Goal: Find specific page/section: Find specific page/section

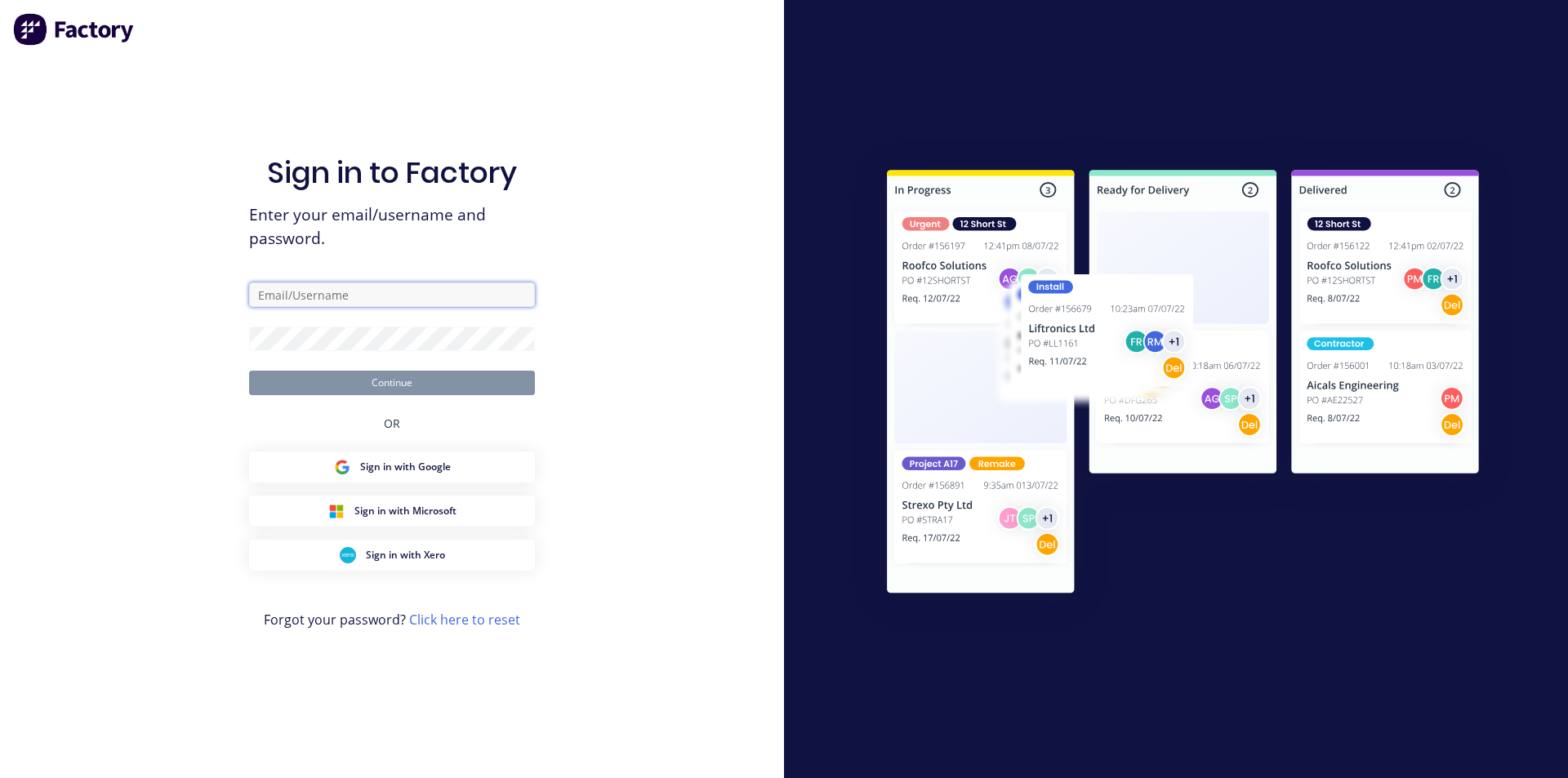
click at [369, 295] on input "text" at bounding box center [391, 294] width 285 height 25
type input "[EMAIL_ADDRESS][DOMAIN_NAME]"
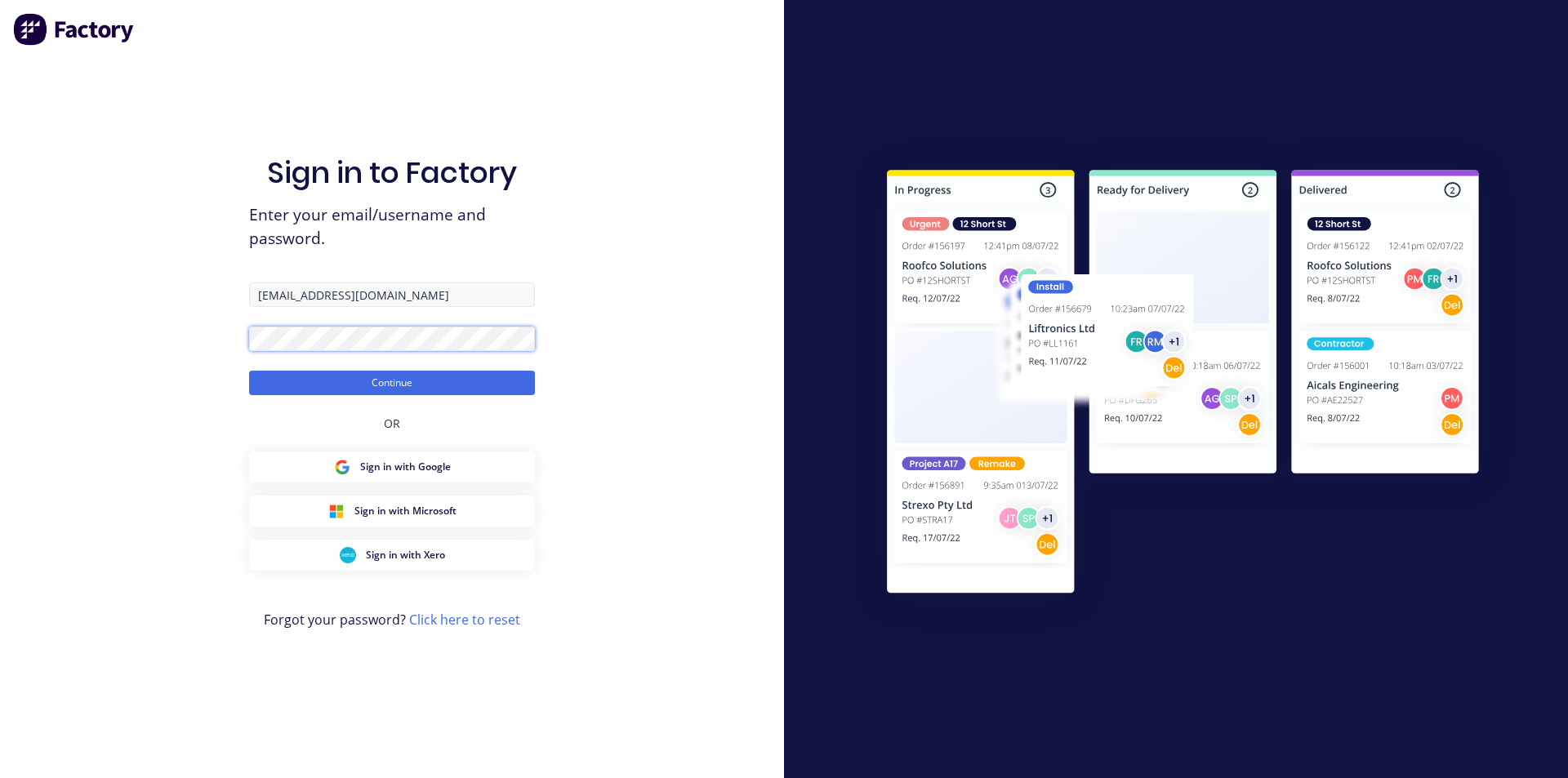
click at [249, 370] on button "Continue" at bounding box center [391, 382] width 285 height 25
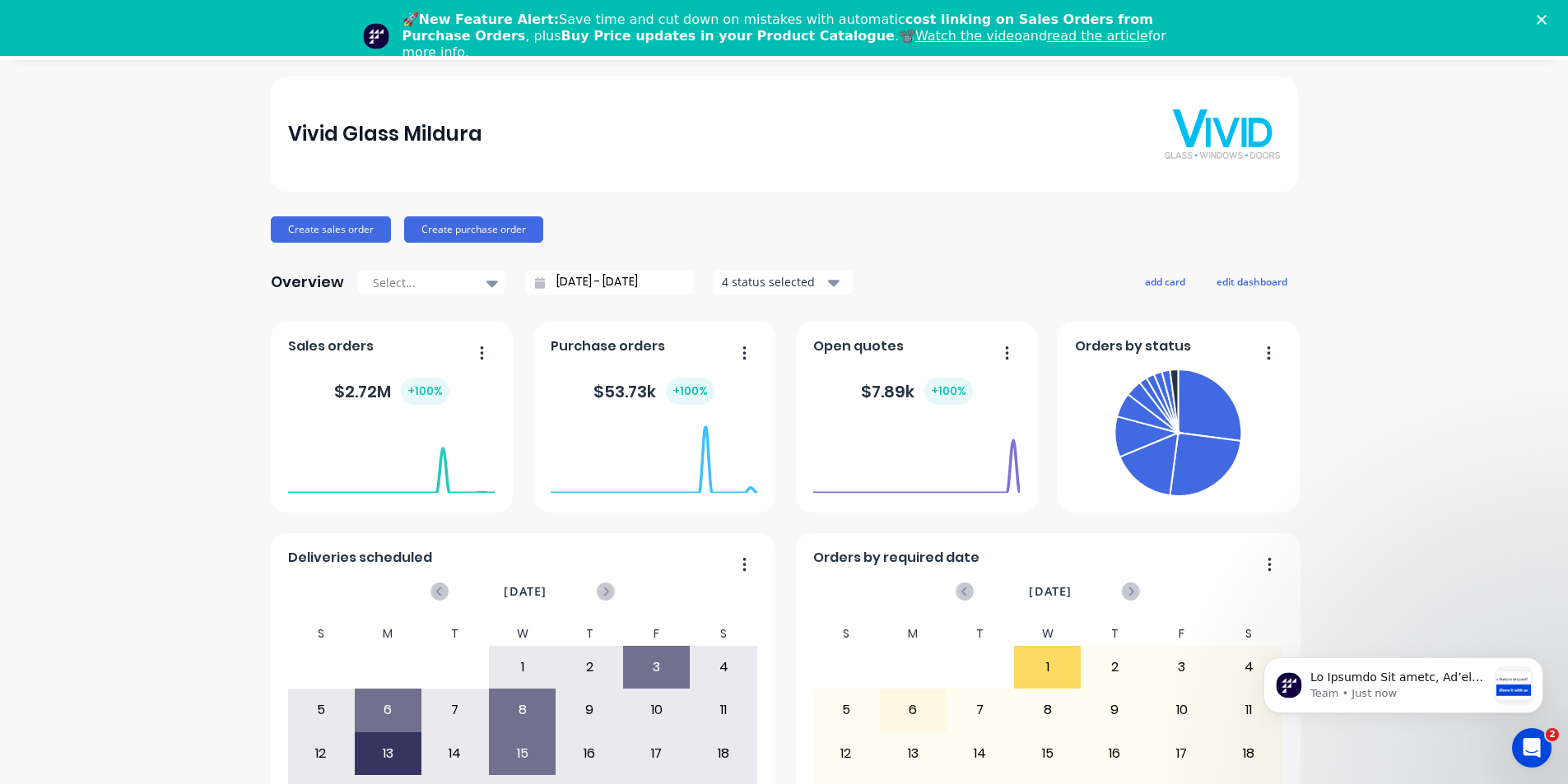
scroll to position [56, 0]
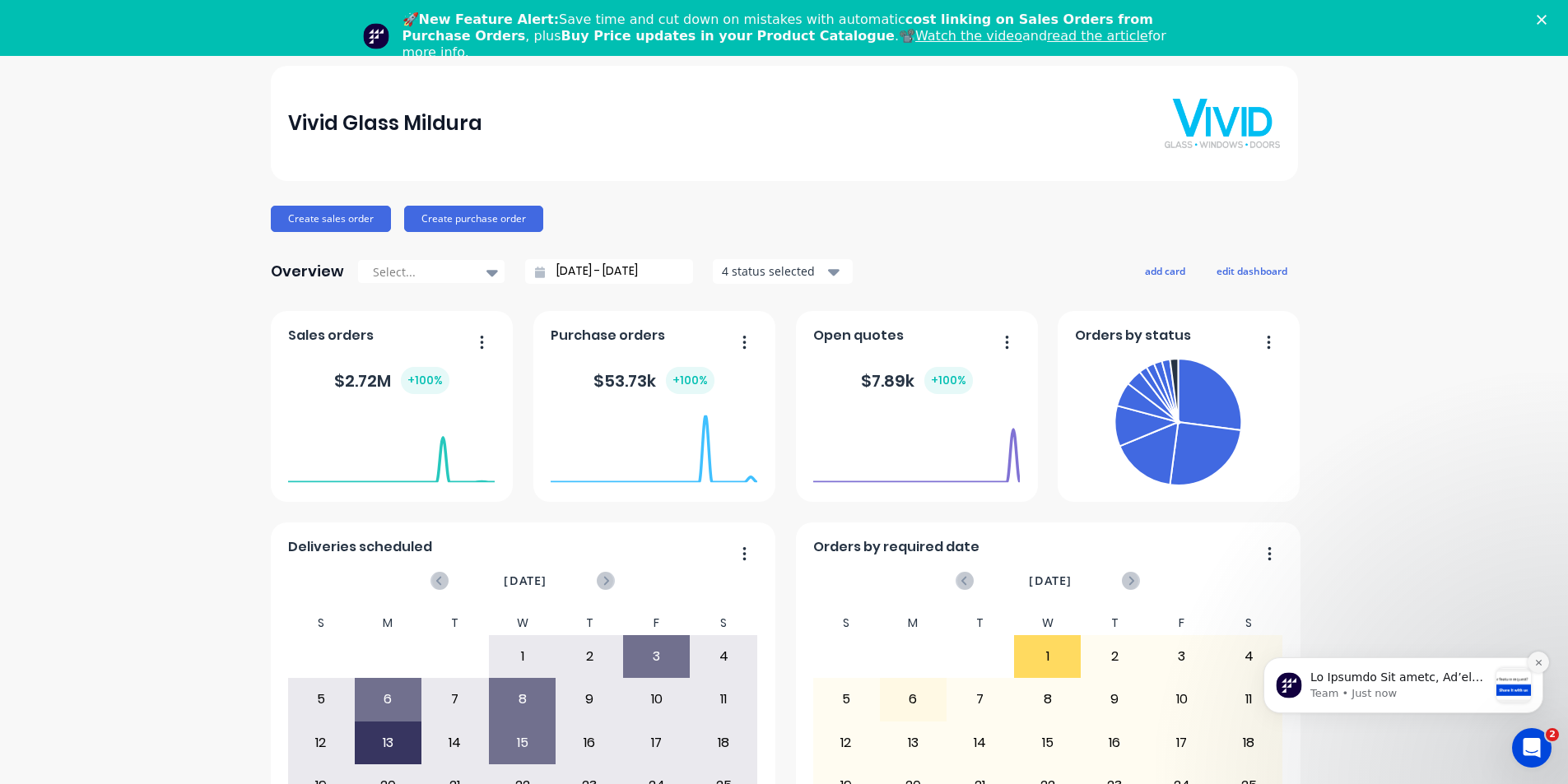
click at [1543, 660] on icon "Dismiss notification" at bounding box center [1539, 663] width 9 height 9
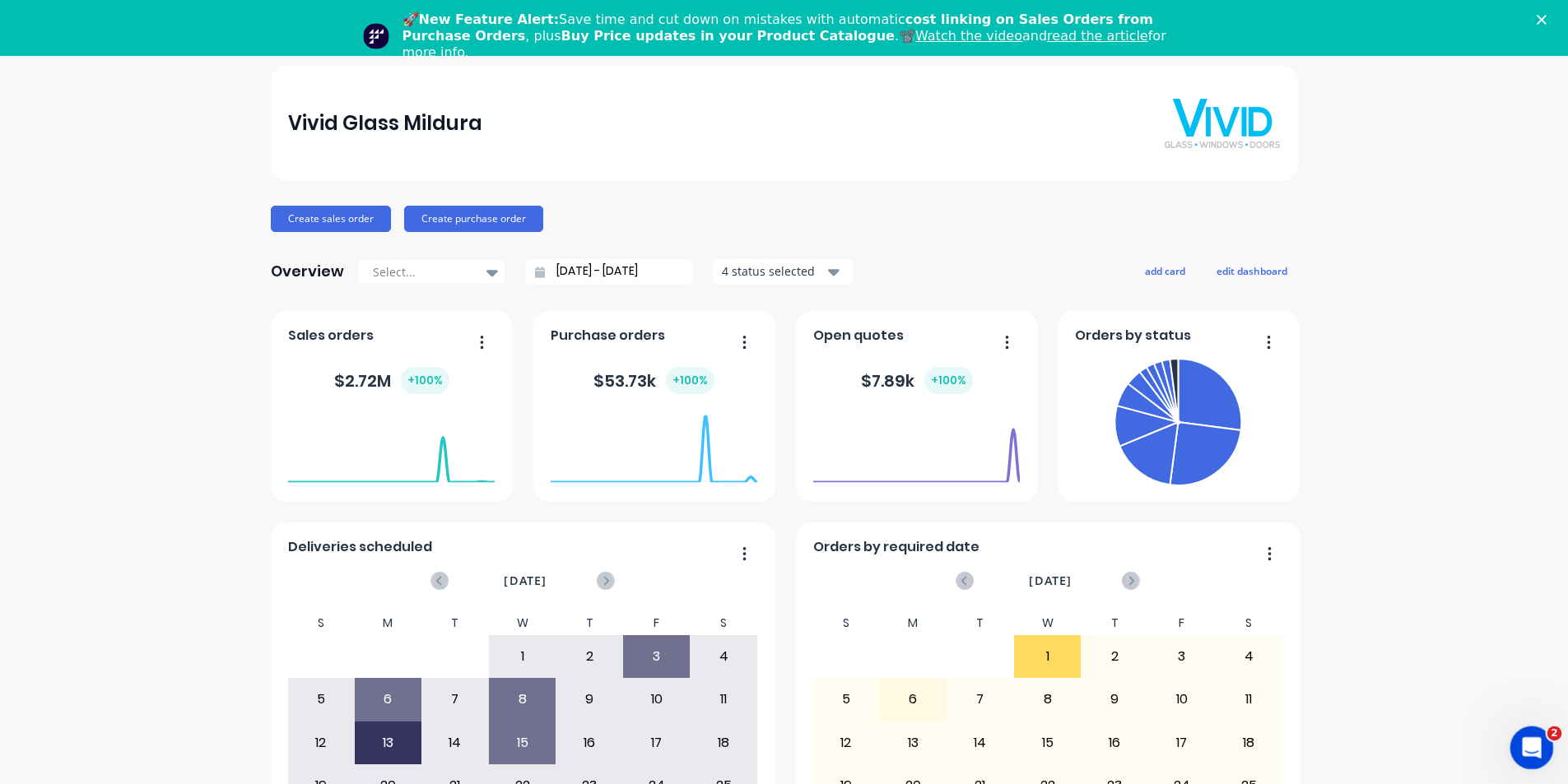
click at [1520, 745] on icon "Open Intercom Messenger" at bounding box center [1529, 745] width 27 height 27
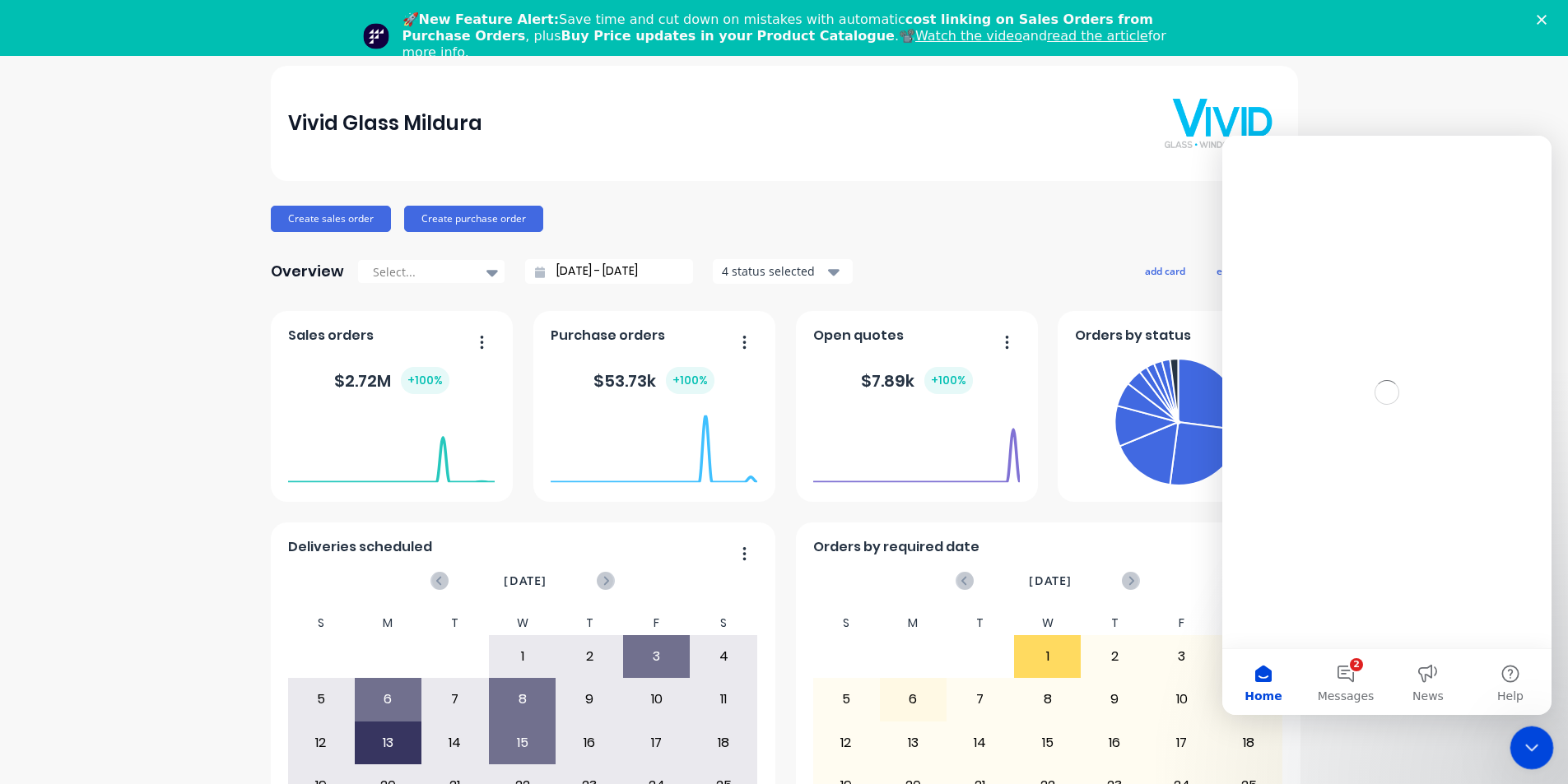
scroll to position [0, 0]
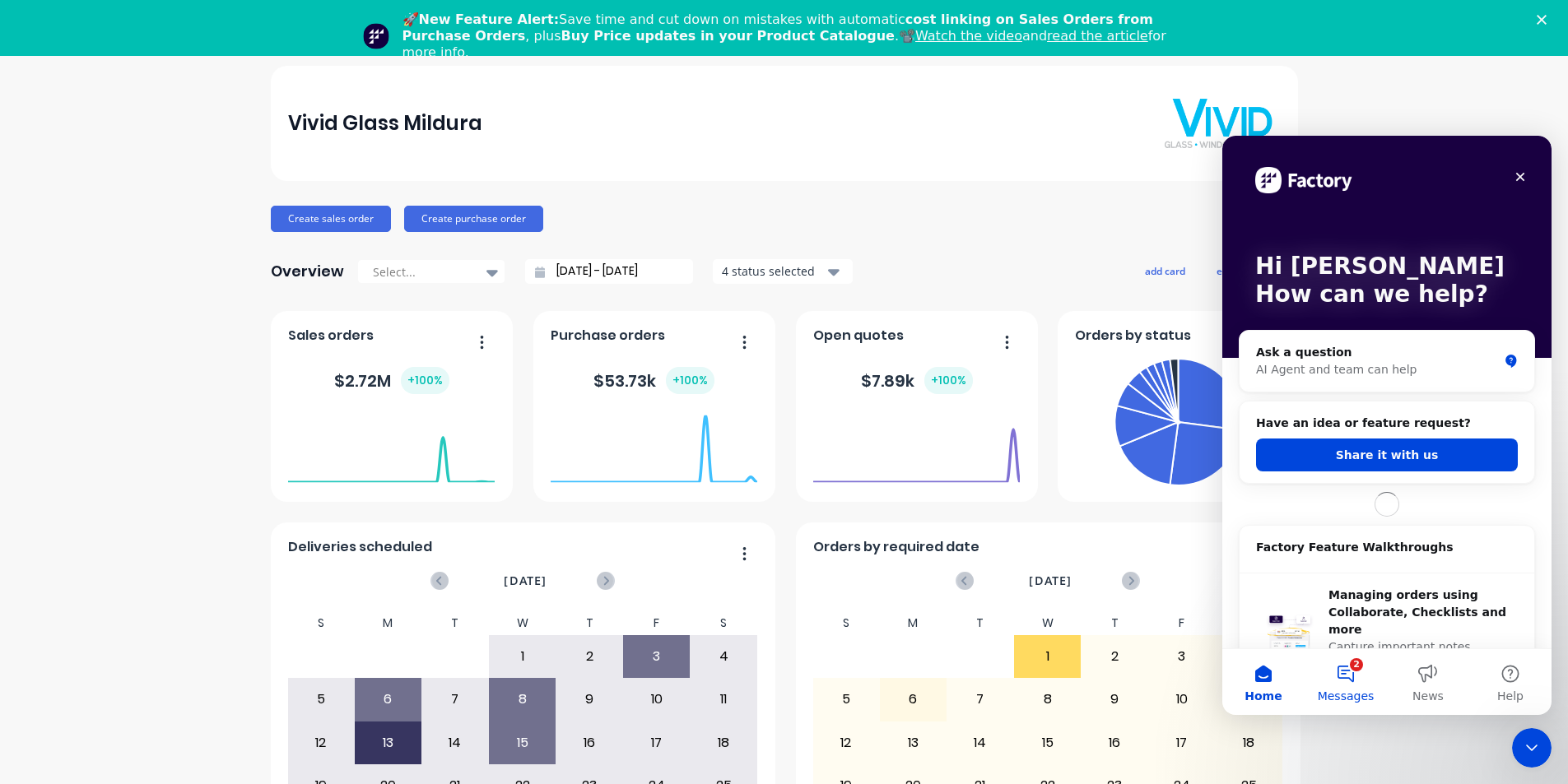
click at [1349, 685] on button "2 Messages" at bounding box center [1346, 683] width 83 height 66
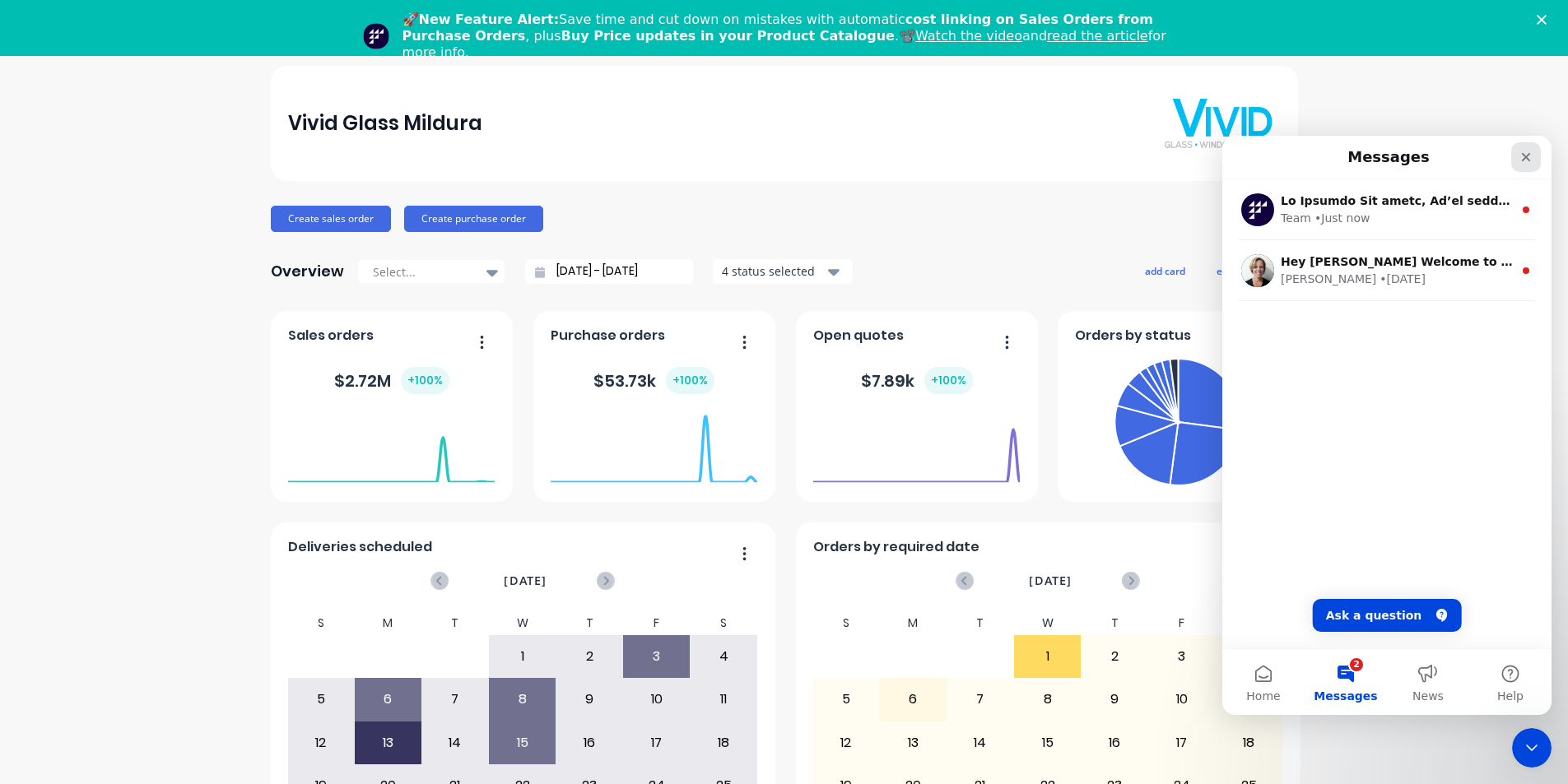
click at [1526, 155] on icon "Close" at bounding box center [1526, 156] width 13 height 13
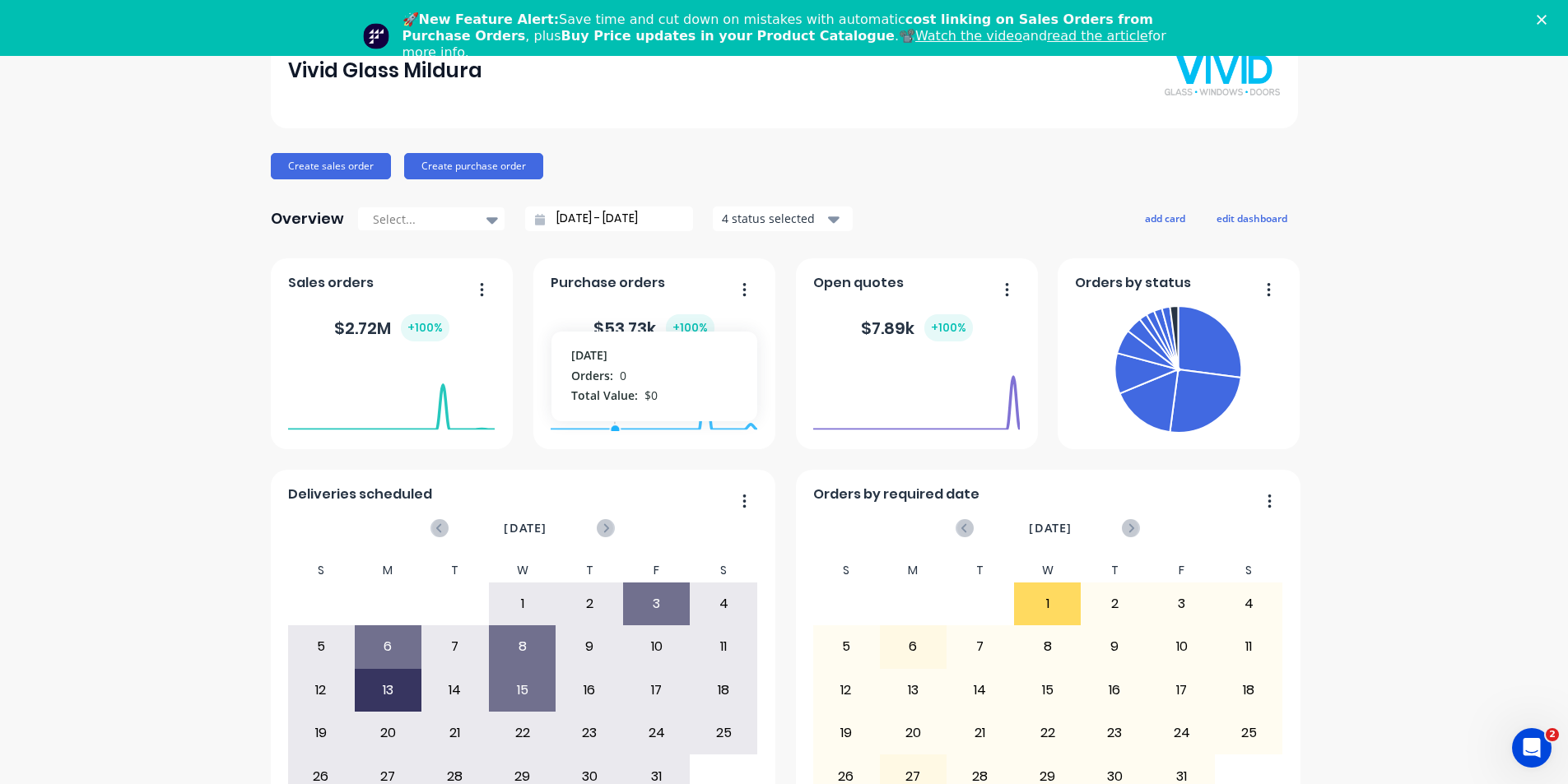
scroll to position [77, 0]
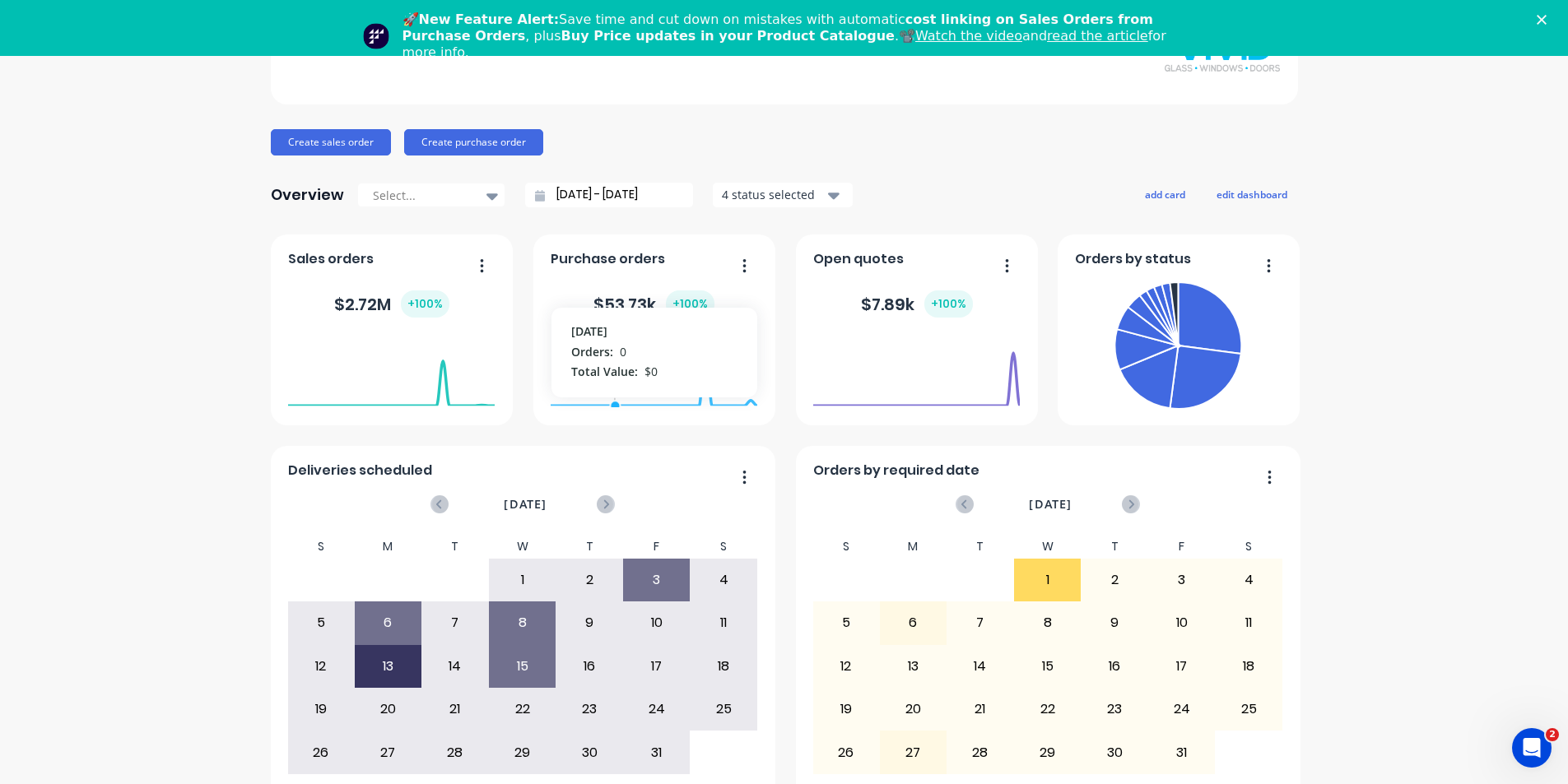
click at [621, 310] on div "$ 53.73k + 100 %" at bounding box center [654, 303] width 121 height 27
click at [693, 296] on div "+ 100 %" at bounding box center [690, 303] width 49 height 27
click at [575, 257] on span "Purchase orders" at bounding box center [607, 260] width 114 height 20
click at [743, 260] on icon "button" at bounding box center [745, 266] width 4 height 17
click at [919, 145] on div "Create sales order Create purchase order" at bounding box center [784, 142] width 1027 height 26
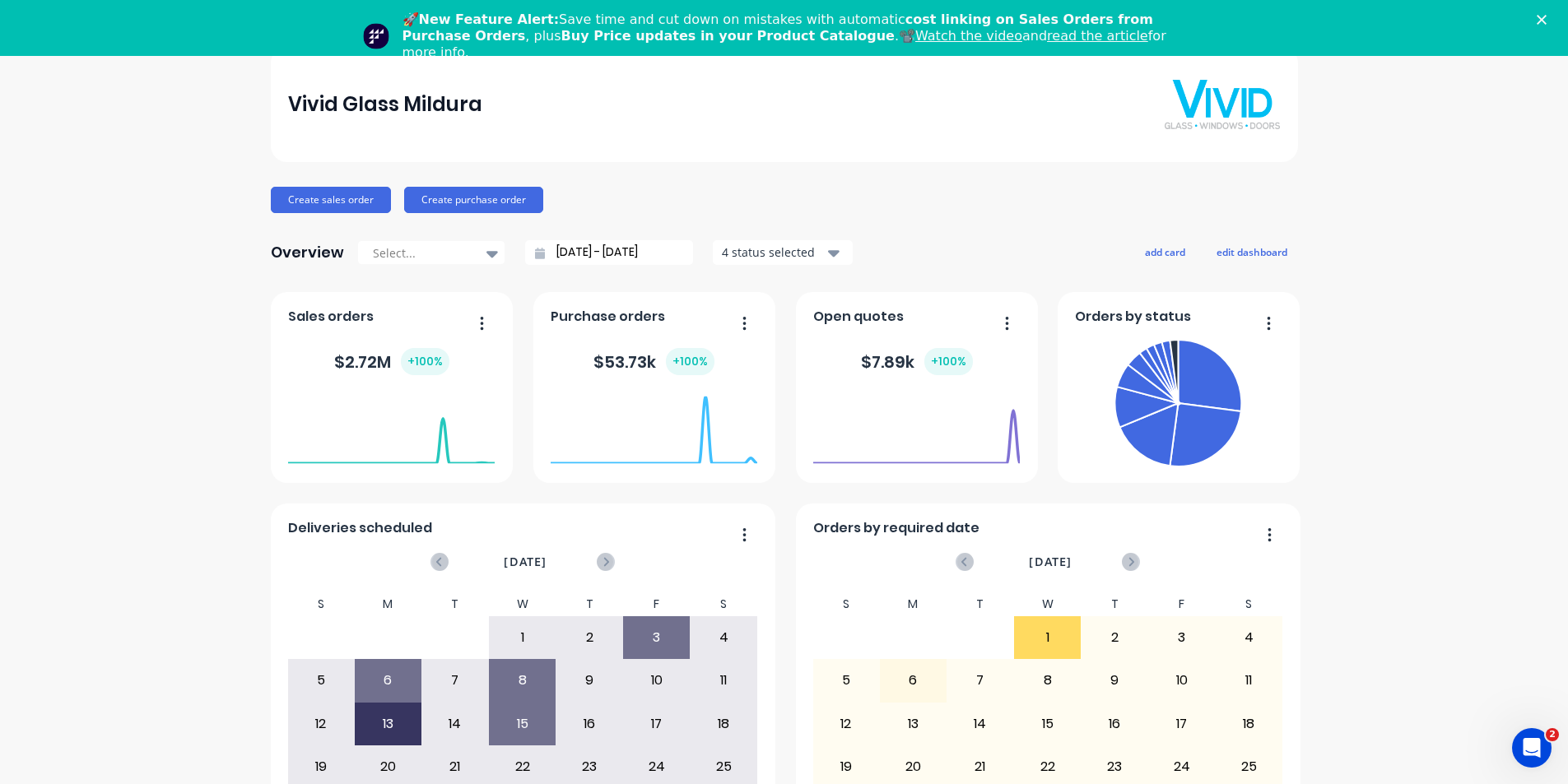
scroll to position [0, 0]
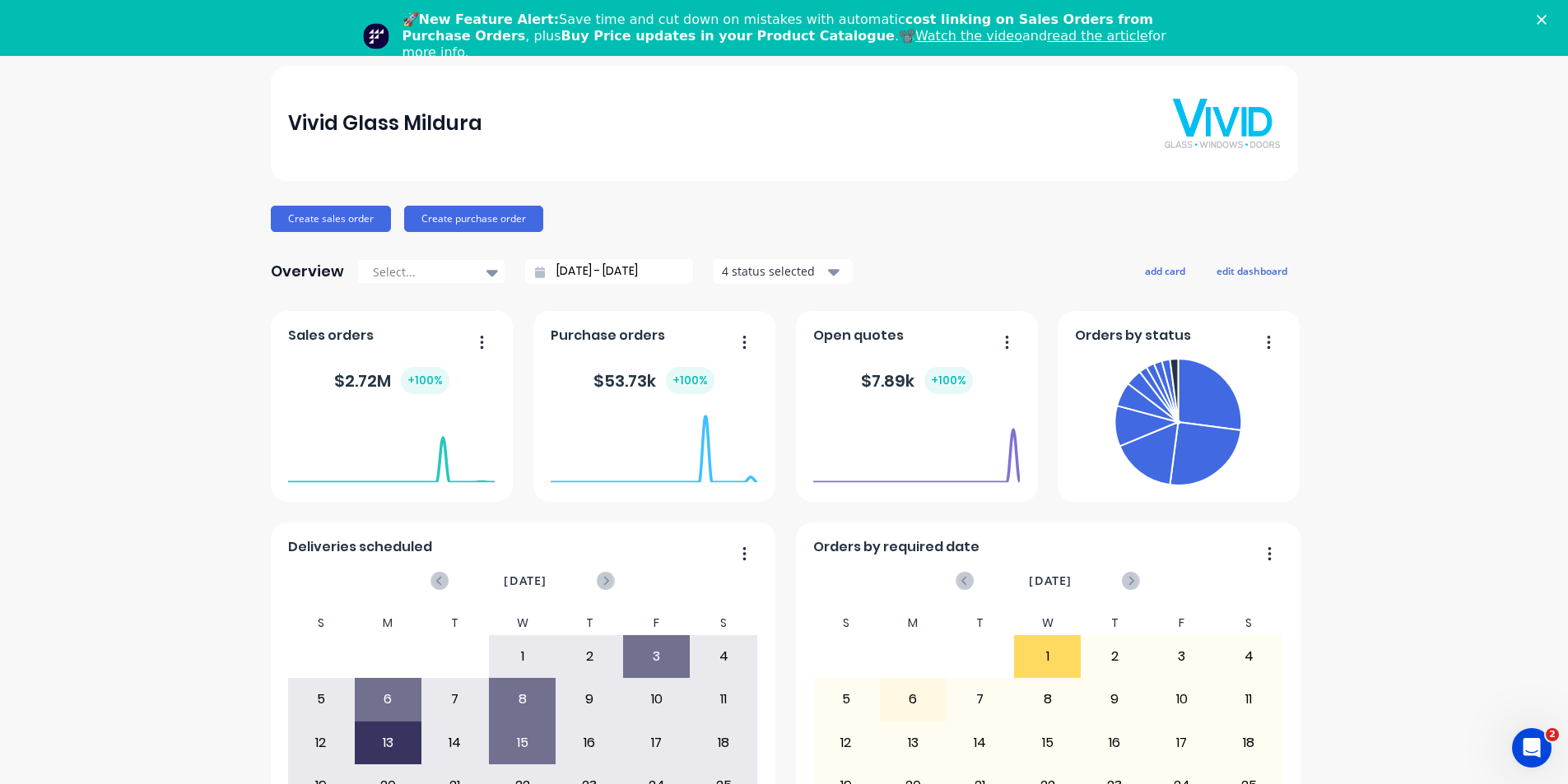
click at [1547, 16] on icon "Close" at bounding box center [1542, 20] width 10 height 10
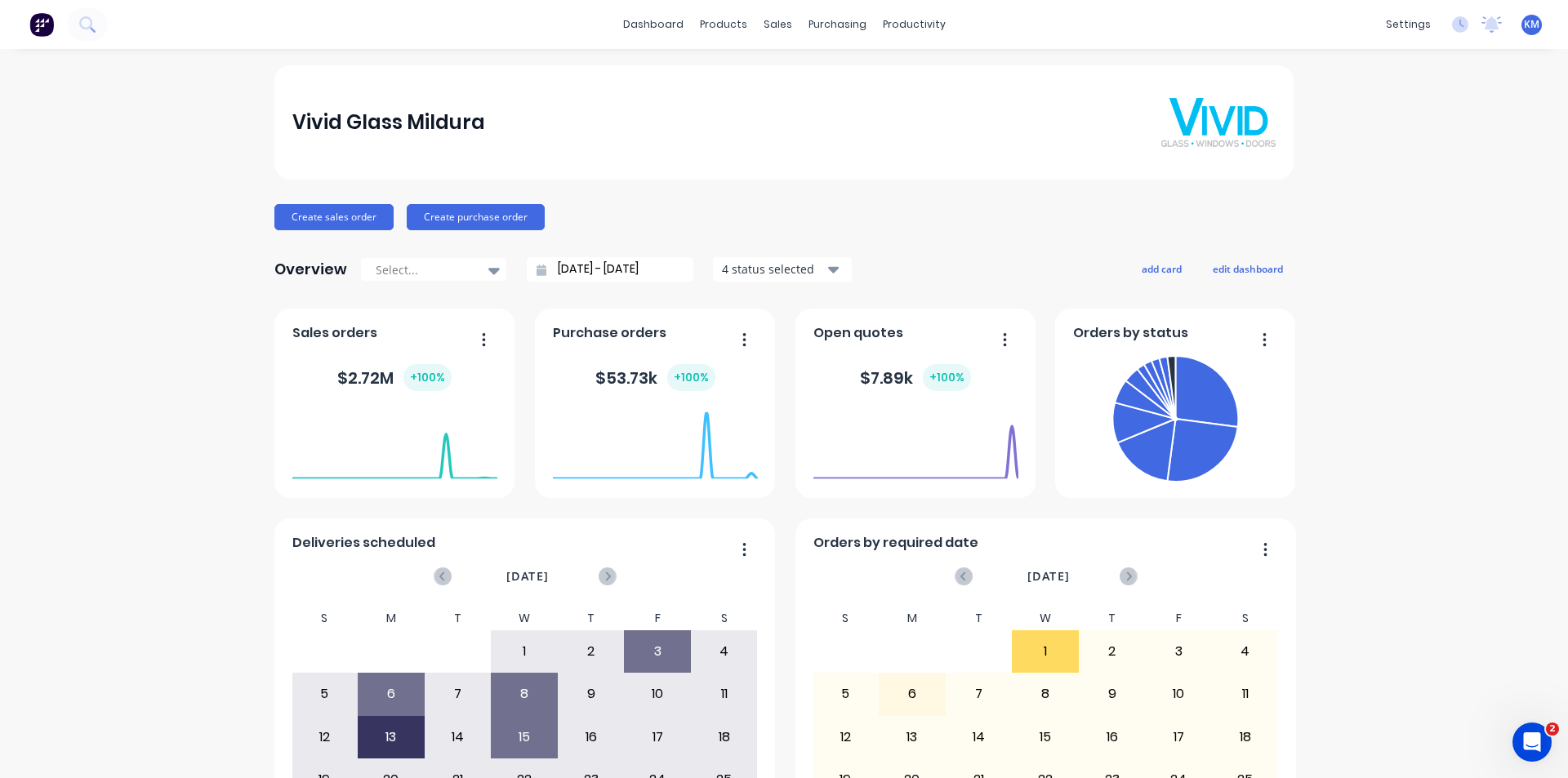
click at [1524, 24] on span "KM" at bounding box center [1531, 24] width 16 height 15
click at [824, 26] on div "purchasing" at bounding box center [836, 24] width 74 height 25
click at [859, 74] on div "Purchase Orders" at bounding box center [884, 78] width 87 height 15
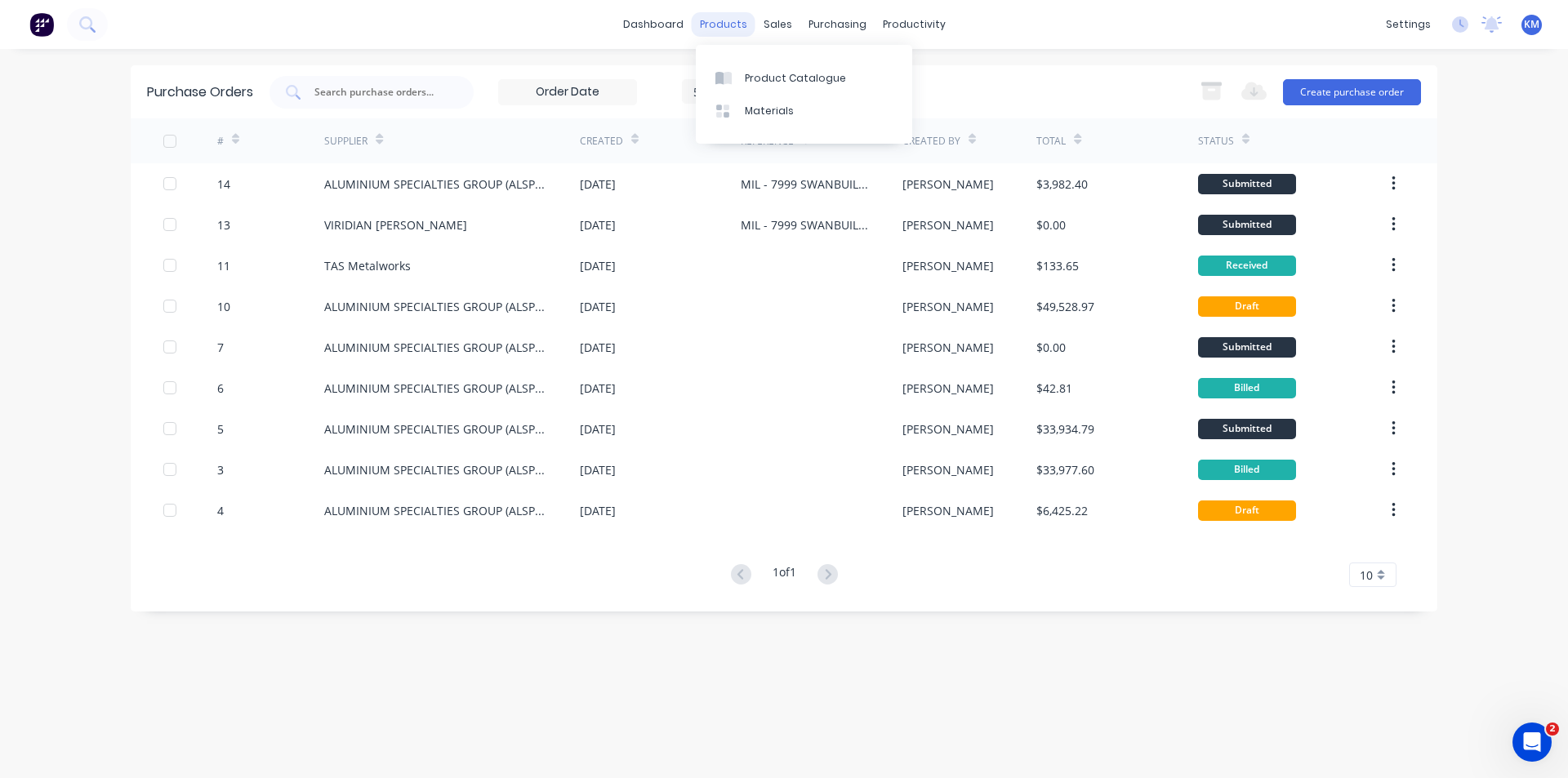
click at [735, 23] on div "products" at bounding box center [723, 24] width 64 height 25
click at [654, 22] on link "dashboard" at bounding box center [654, 24] width 77 height 25
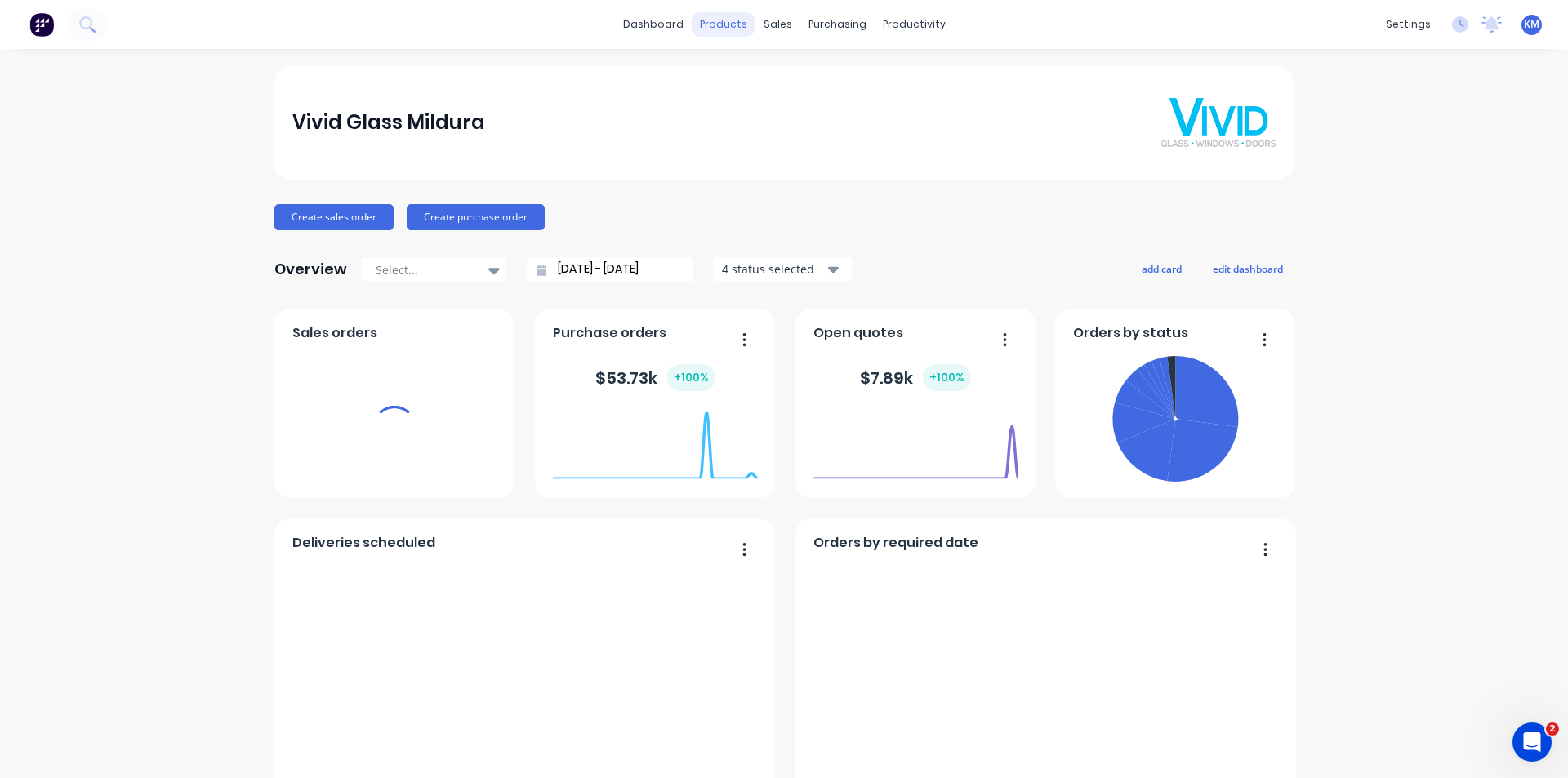
click at [722, 26] on div "products" at bounding box center [723, 24] width 64 height 25
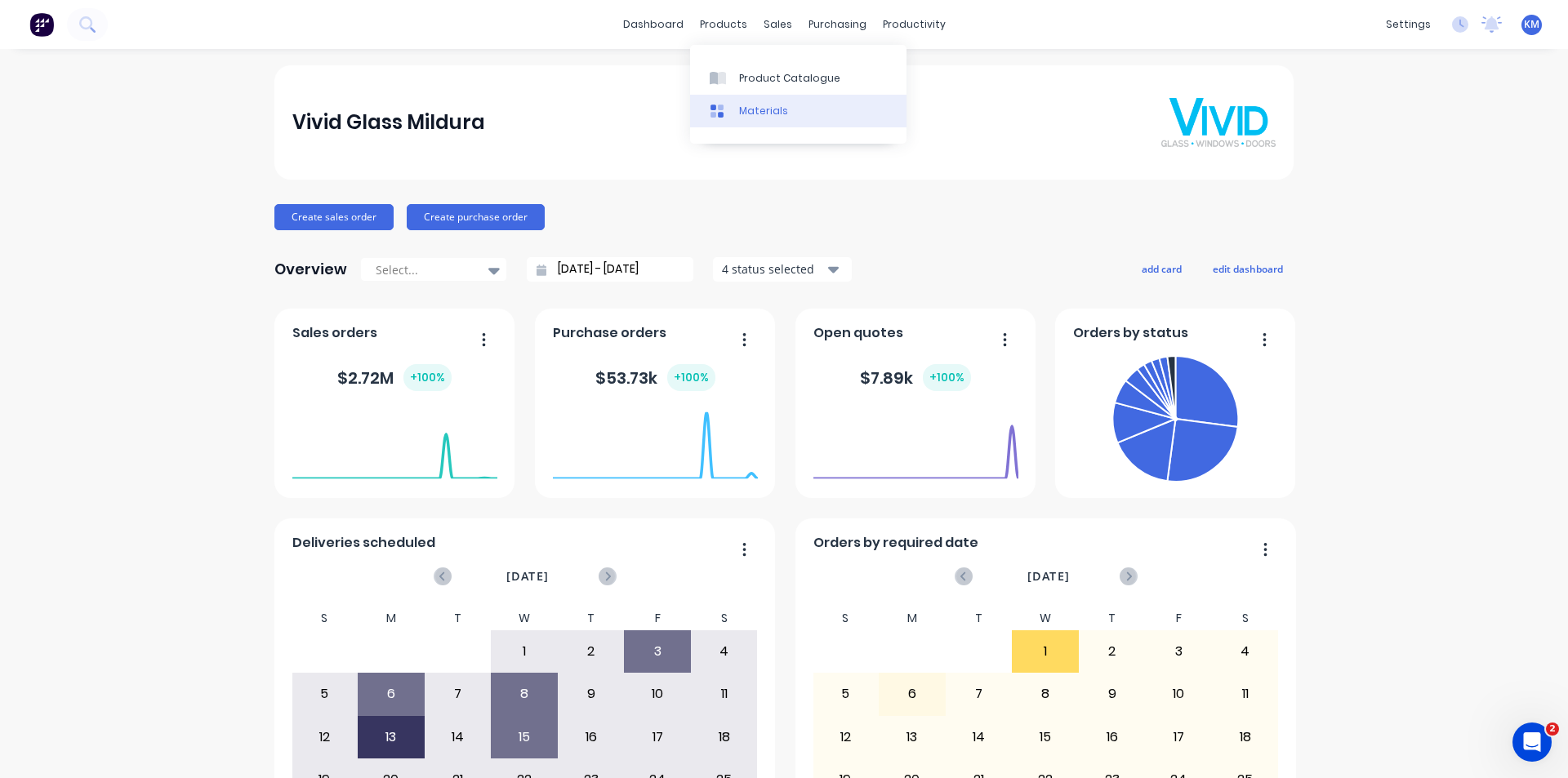
click at [787, 107] on link "Materials" at bounding box center [798, 111] width 216 height 33
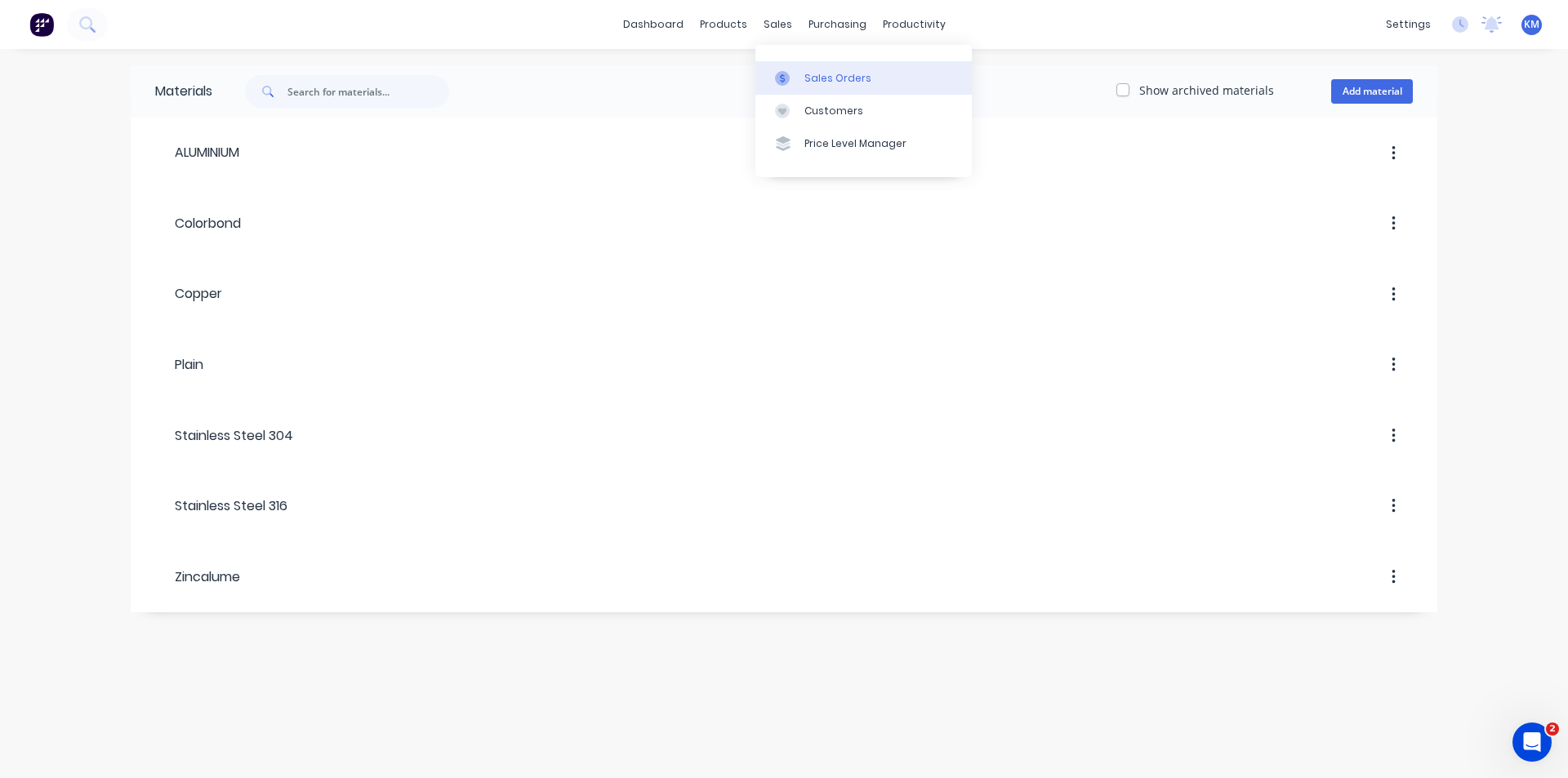
click at [848, 80] on div "Sales Orders" at bounding box center [838, 78] width 67 height 15
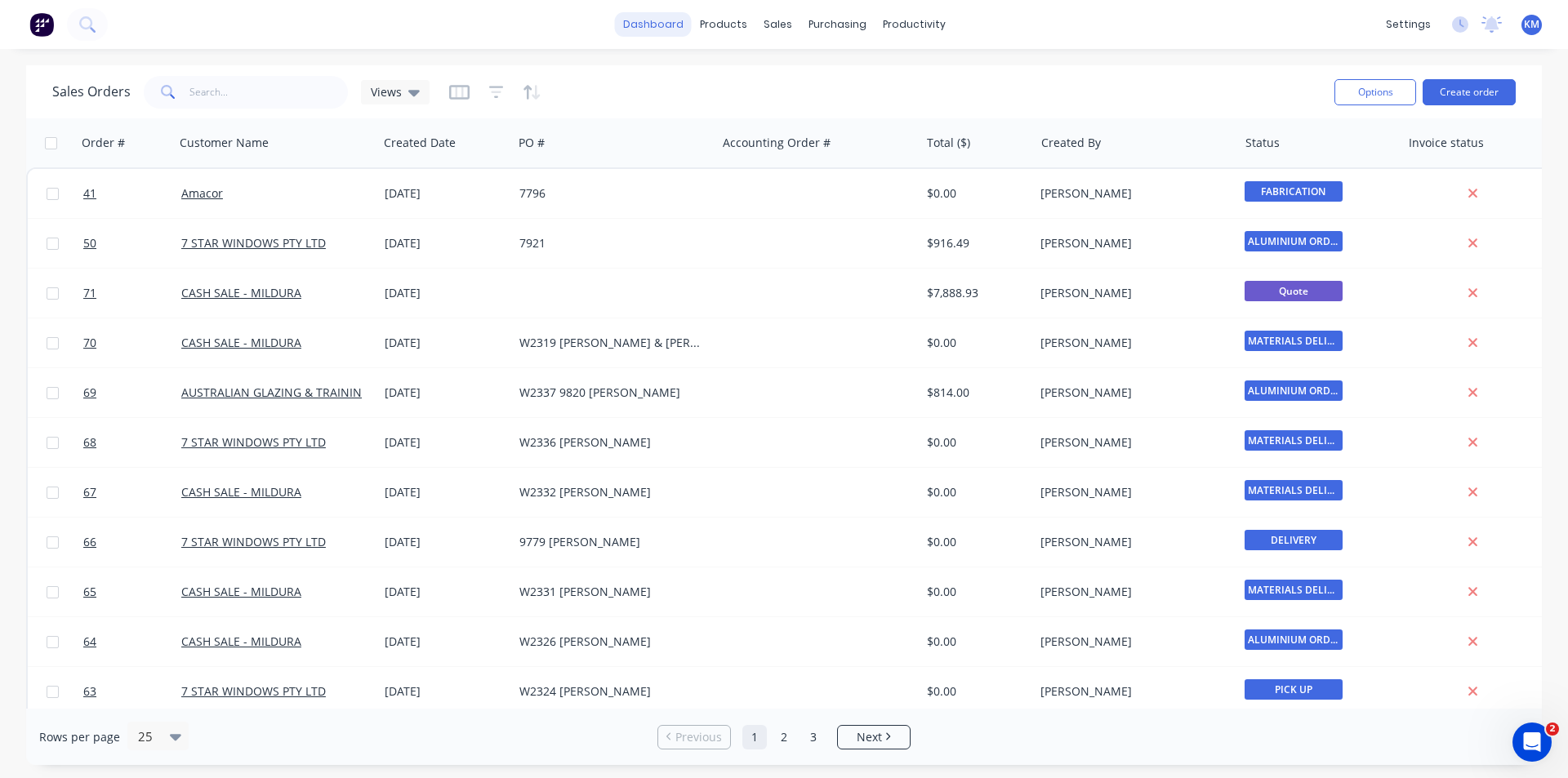
click at [666, 22] on link "dashboard" at bounding box center [654, 24] width 77 height 25
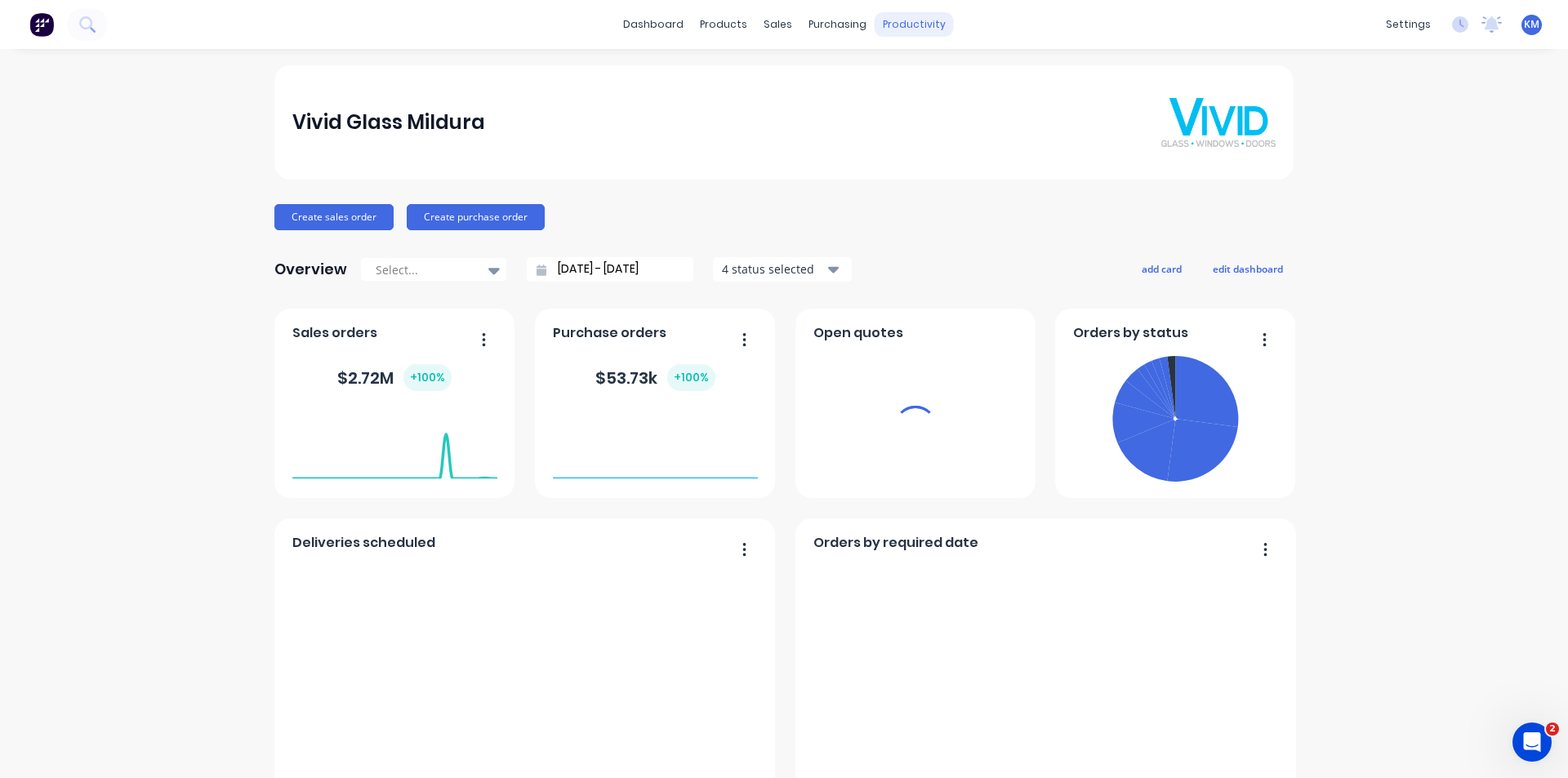
click at [901, 22] on div "productivity" at bounding box center [914, 24] width 79 height 25
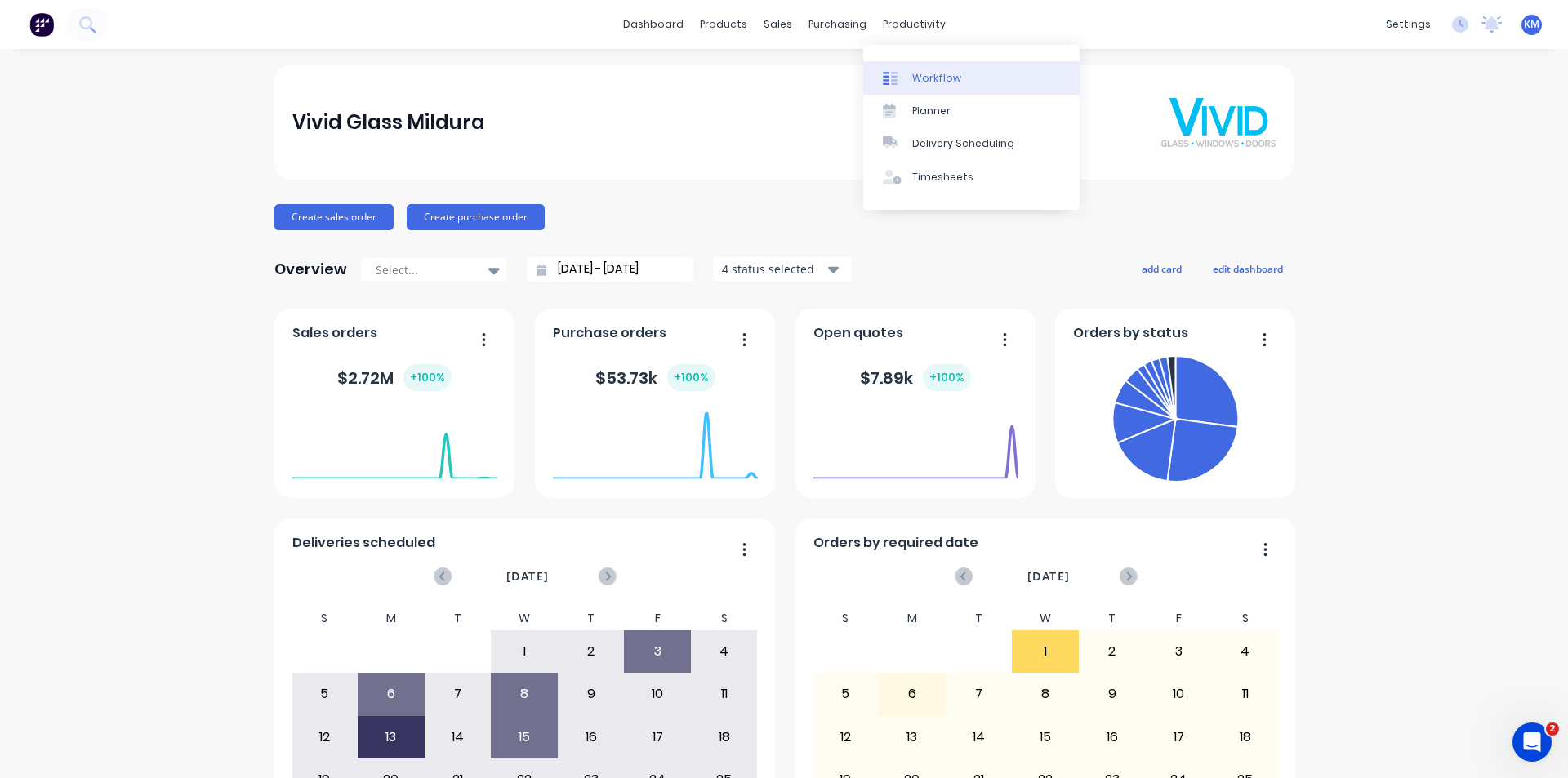
click at [951, 73] on div "Workflow" at bounding box center [937, 78] width 49 height 15
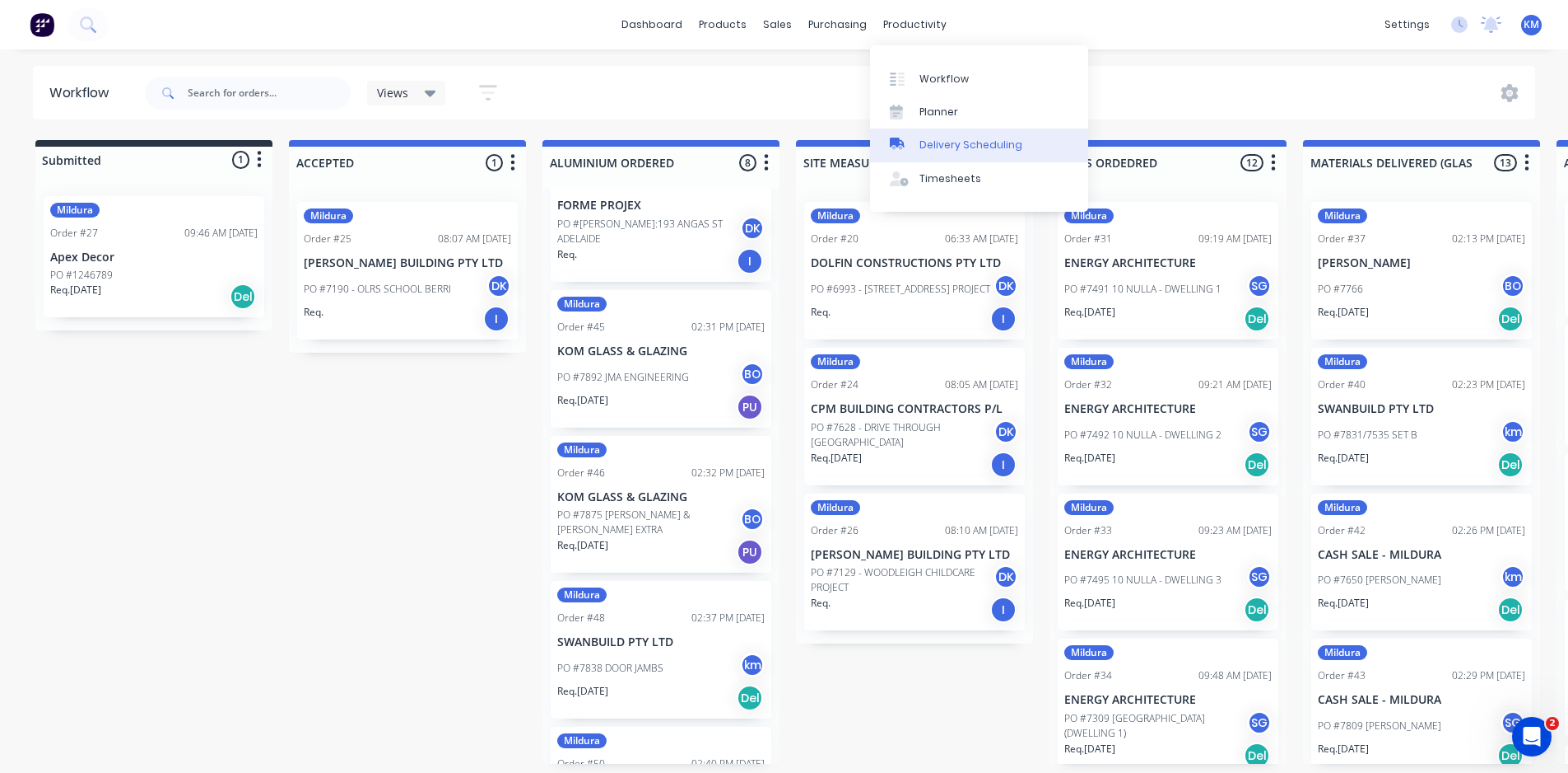
click at [959, 138] on div "Delivery Scheduling" at bounding box center [971, 144] width 103 height 15
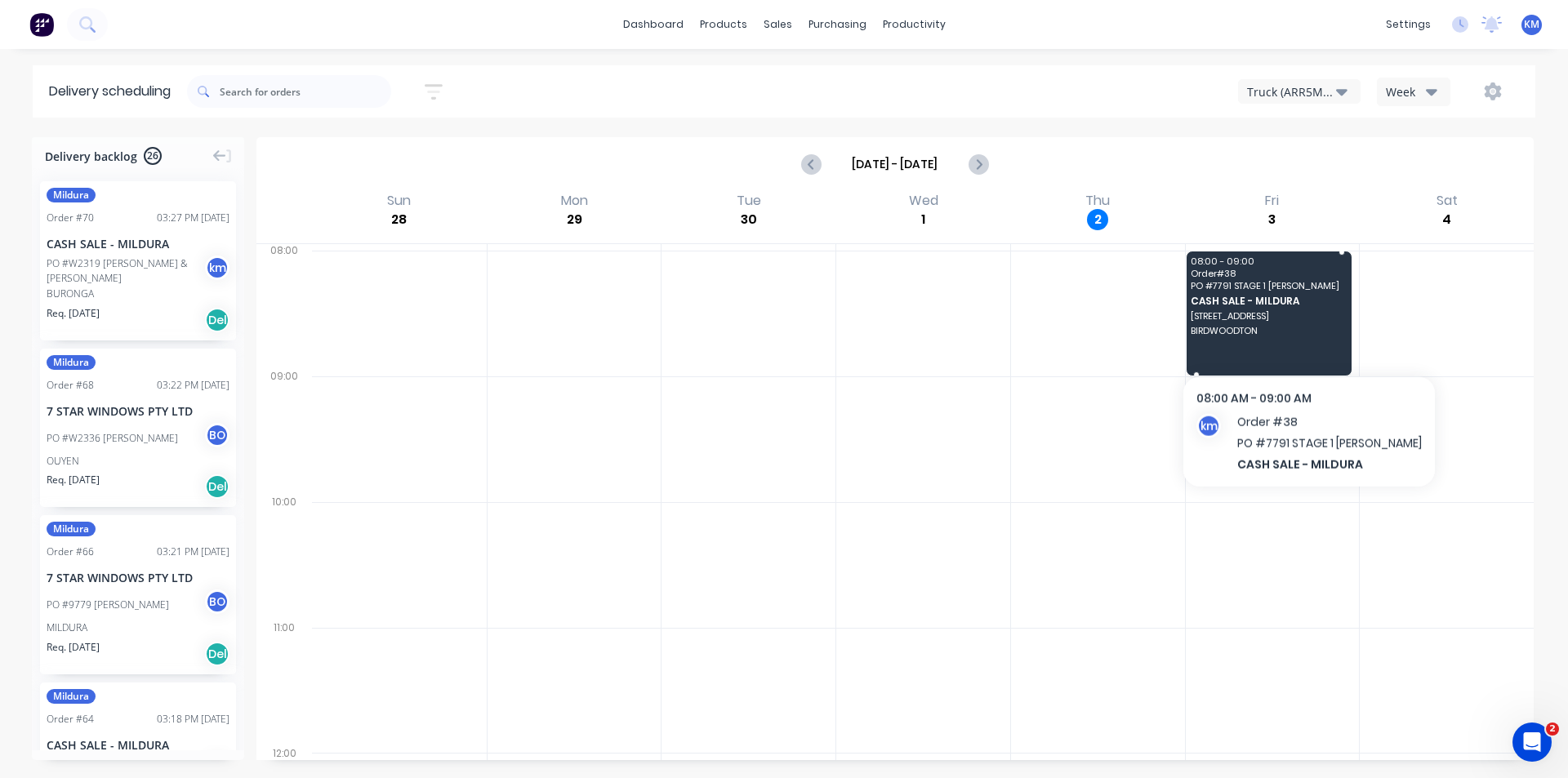
click at [1300, 333] on span "BIRDWOODTON" at bounding box center [1268, 331] width 155 height 10
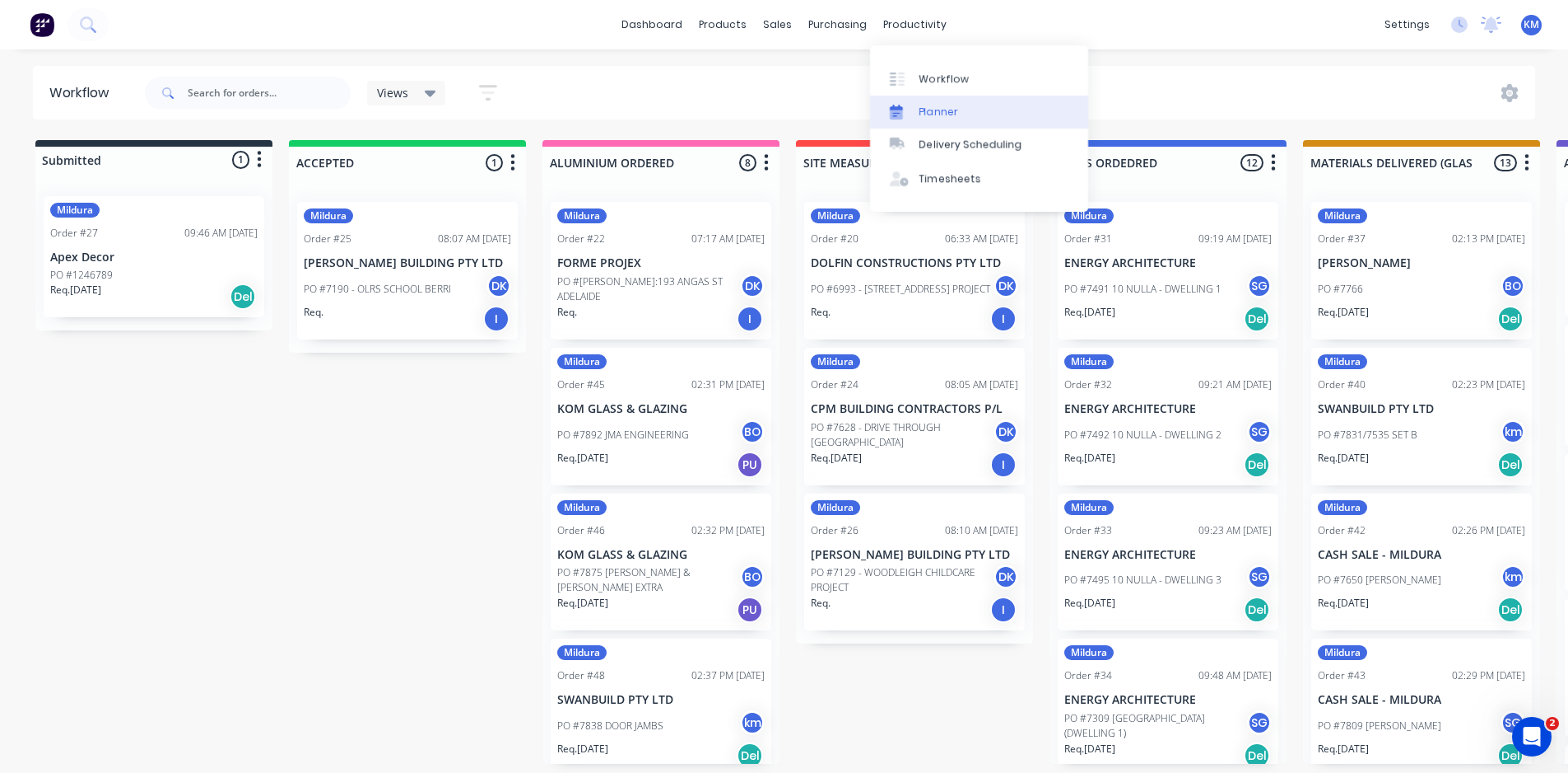
click at [949, 105] on div "Planner" at bounding box center [939, 112] width 39 height 15
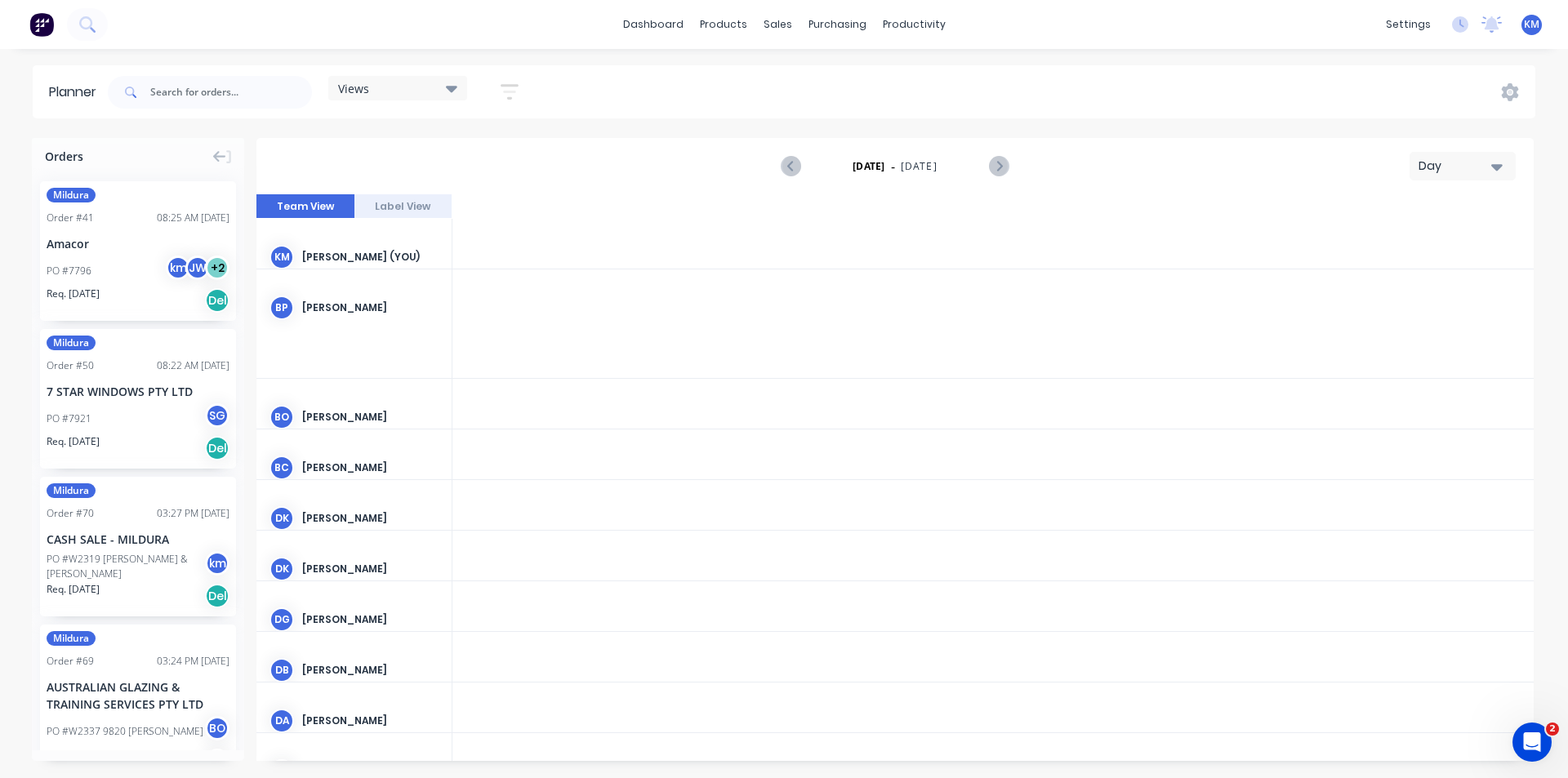
scroll to position [0, 2353]
click at [1000, 161] on icon "Next page" at bounding box center [998, 167] width 20 height 20
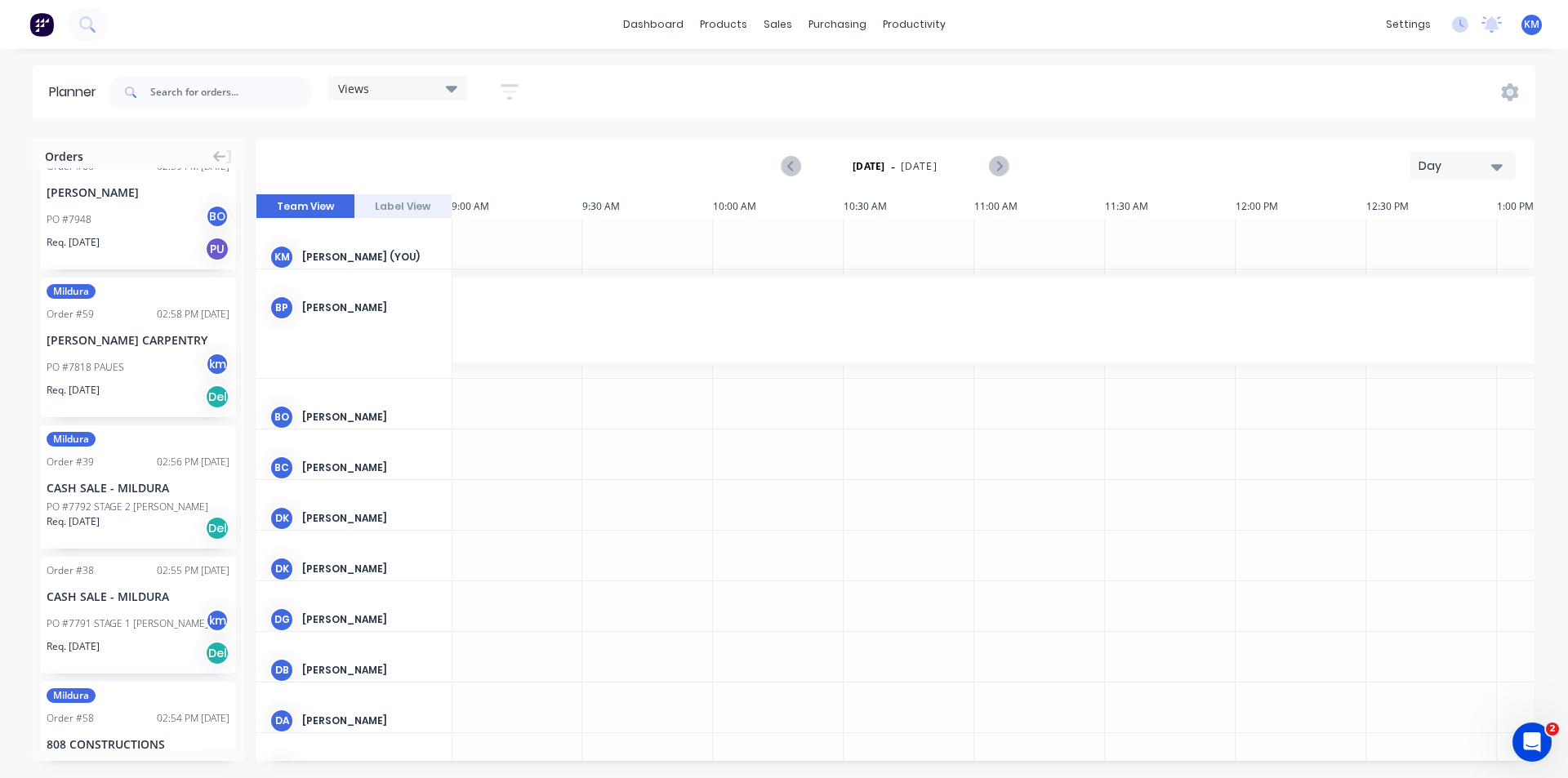
scroll to position [1952, 0]
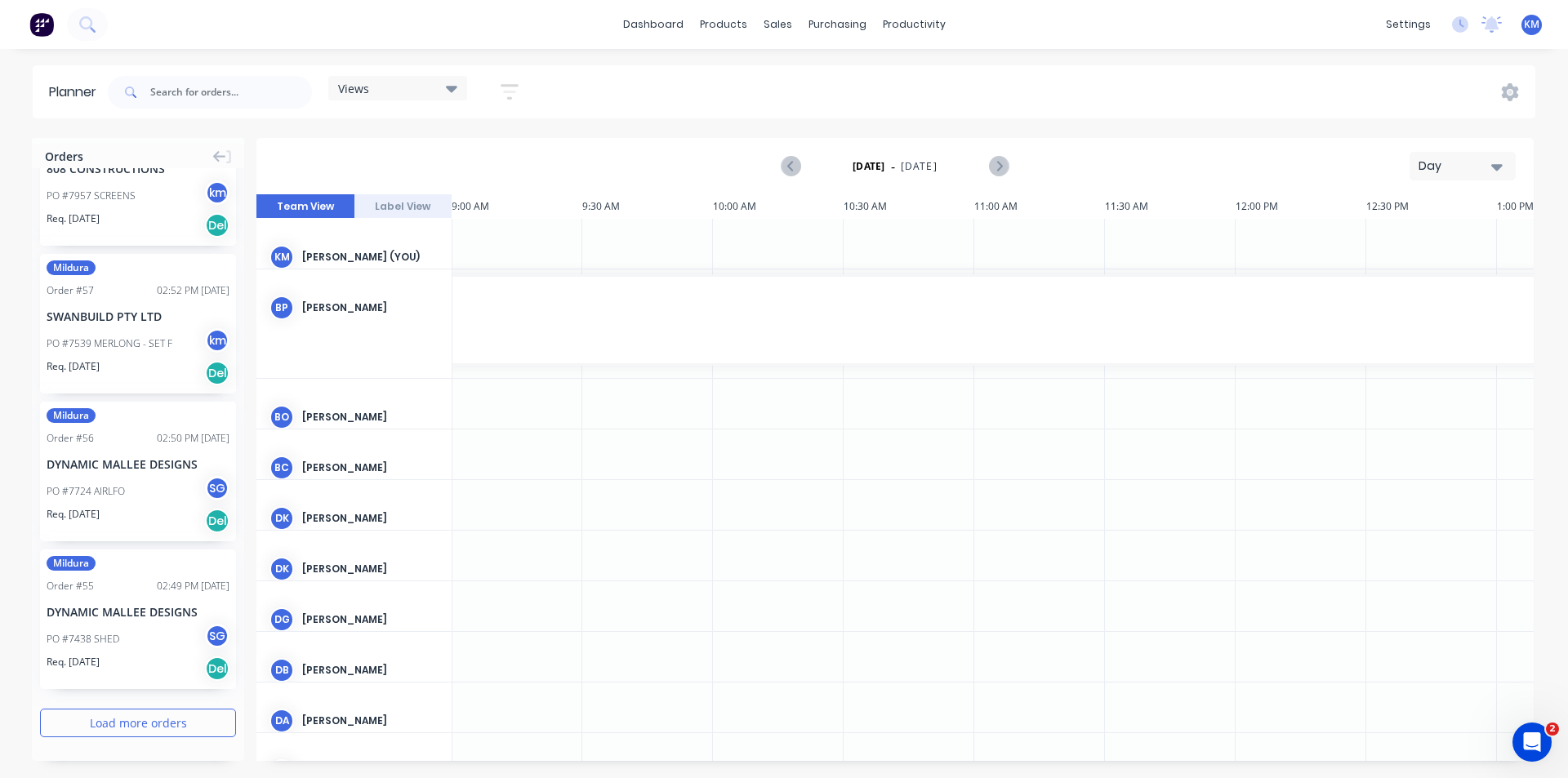
click at [118, 734] on button "Load more orders" at bounding box center [138, 723] width 196 height 29
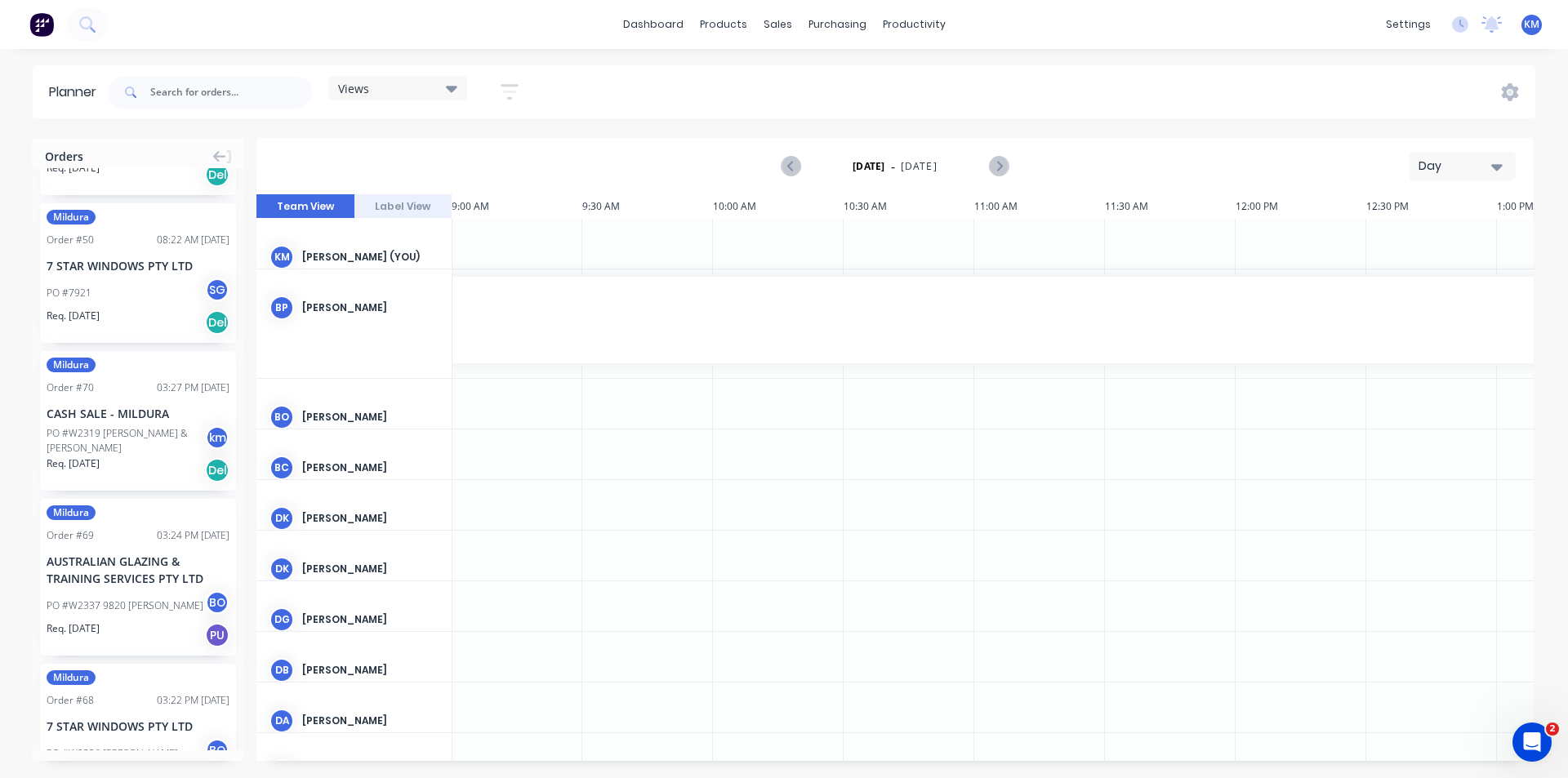
scroll to position [0, 0]
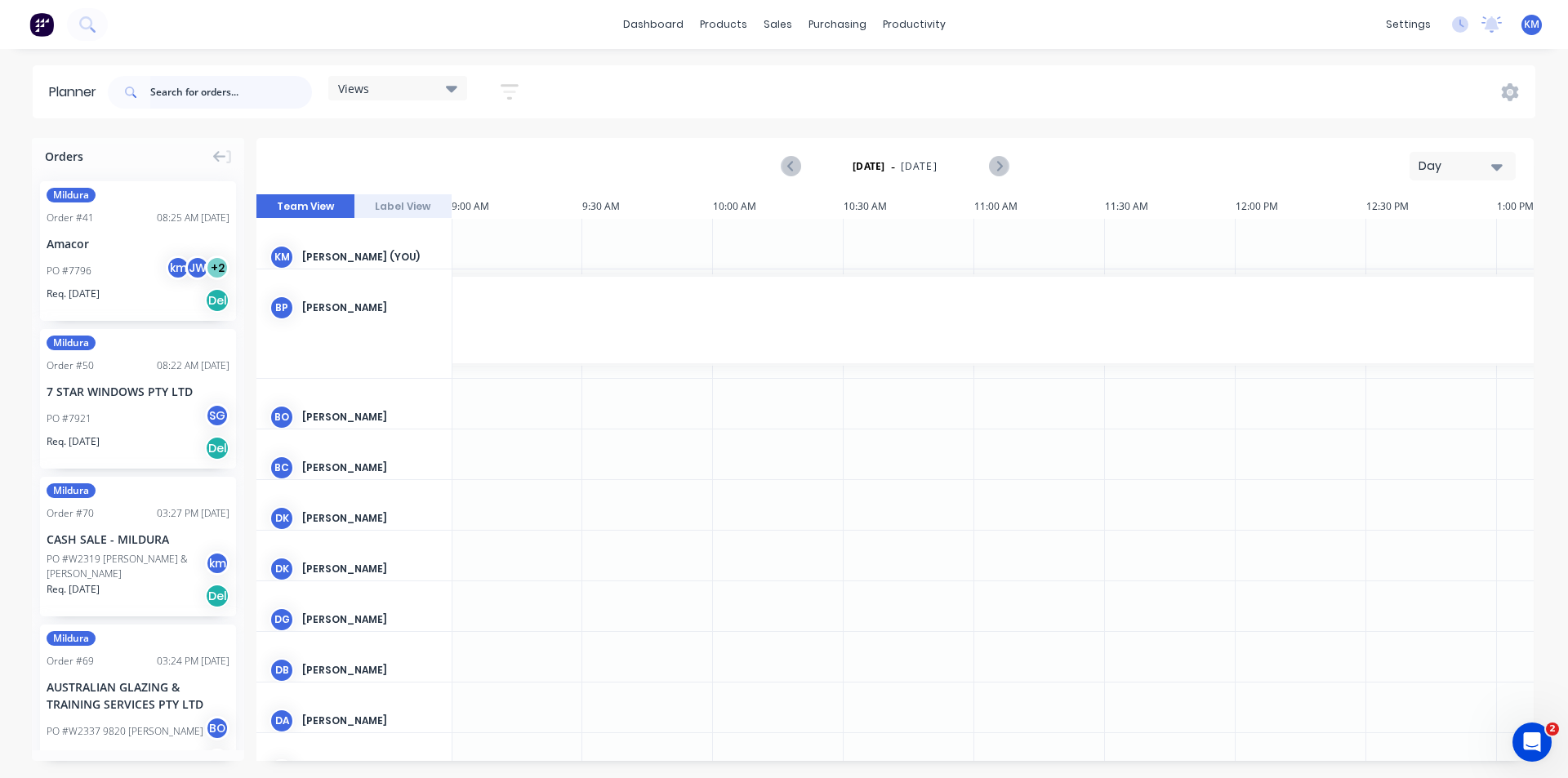
click at [163, 94] on input "text" at bounding box center [231, 92] width 162 height 33
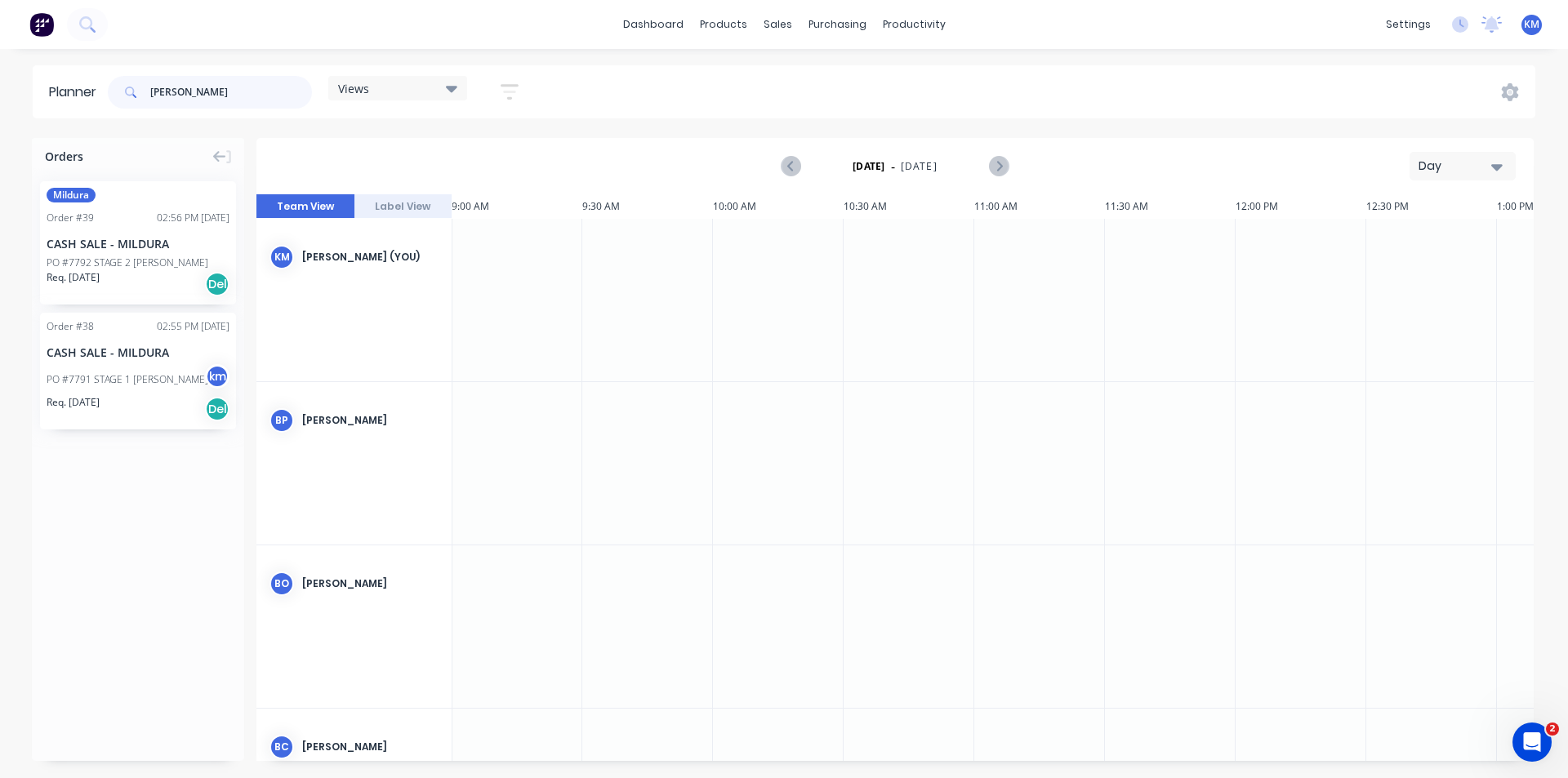
type input "[PERSON_NAME]"
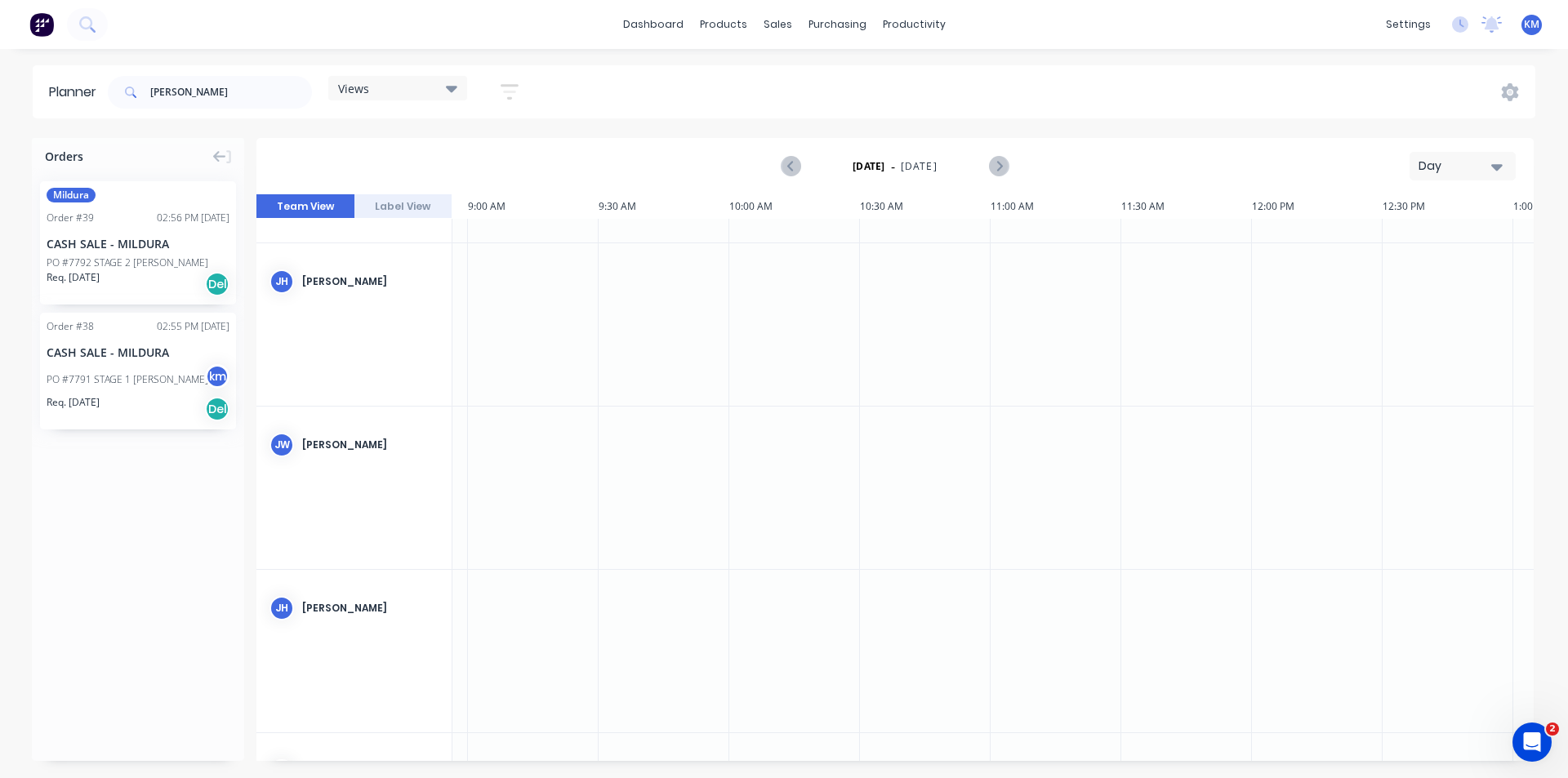
scroll to position [1474, 2336]
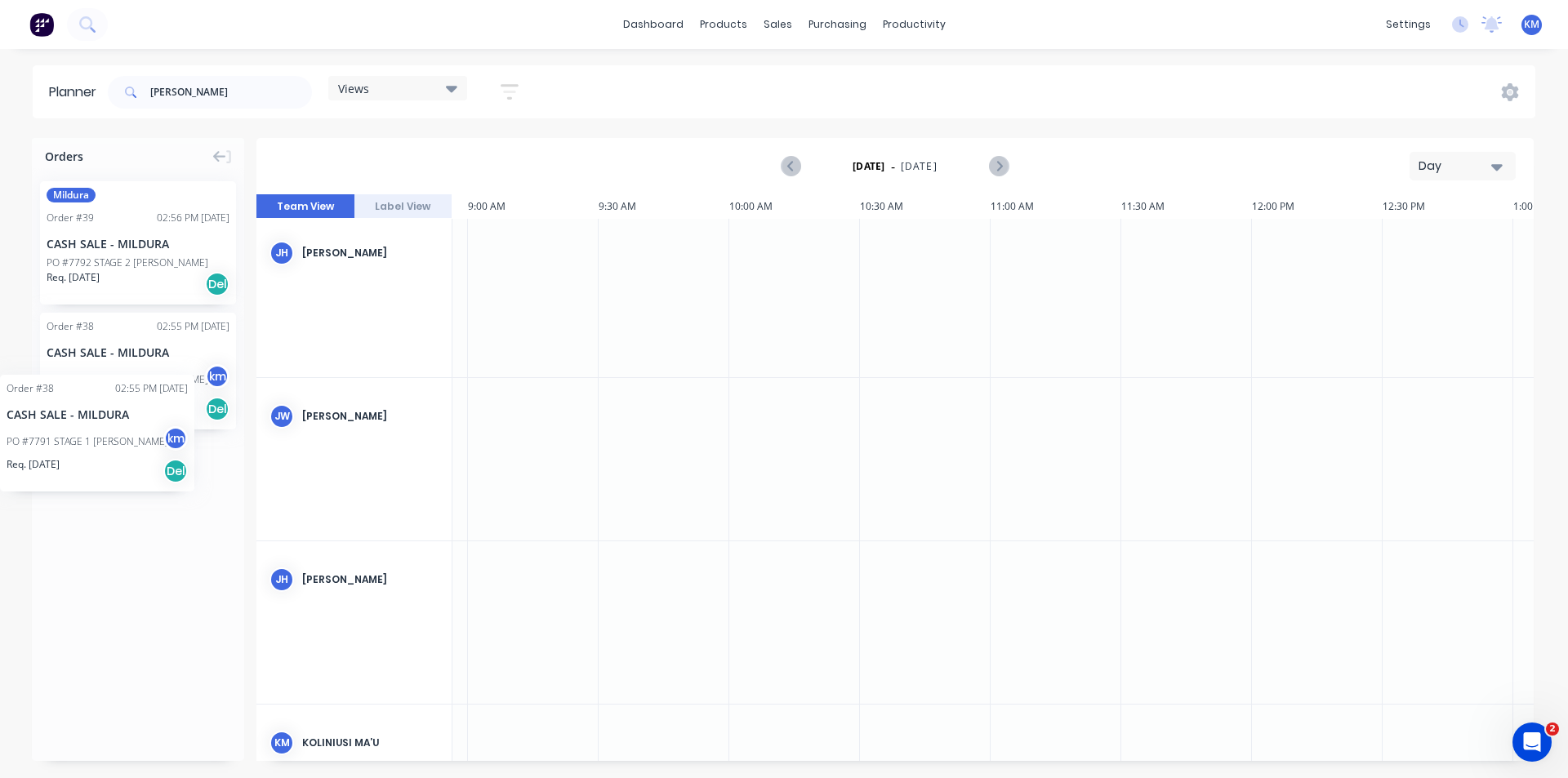
drag, startPoint x: 152, startPoint y: 376, endPoint x: 0, endPoint y: 356, distance: 153.3
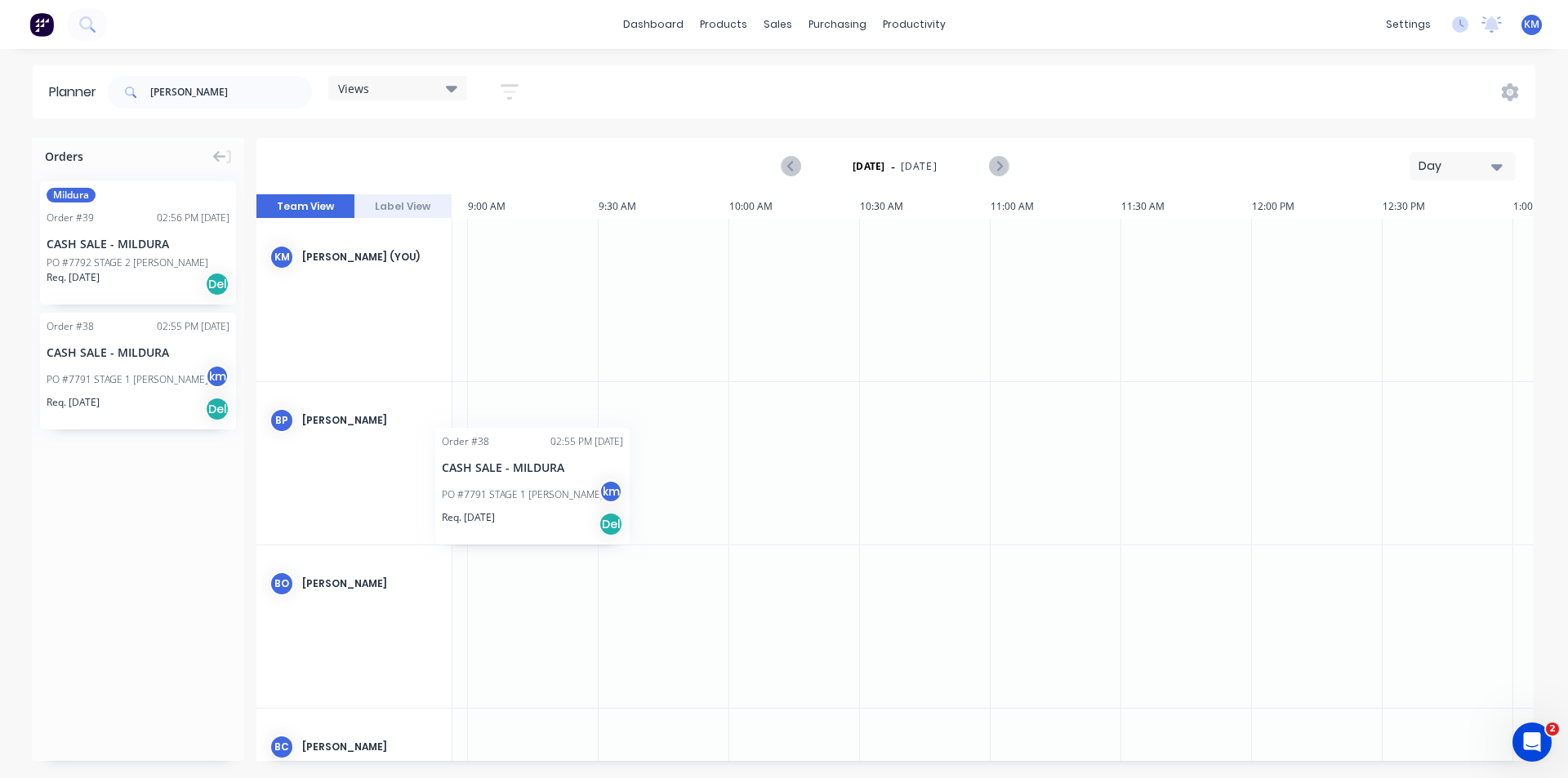
scroll to position [0, 2312]
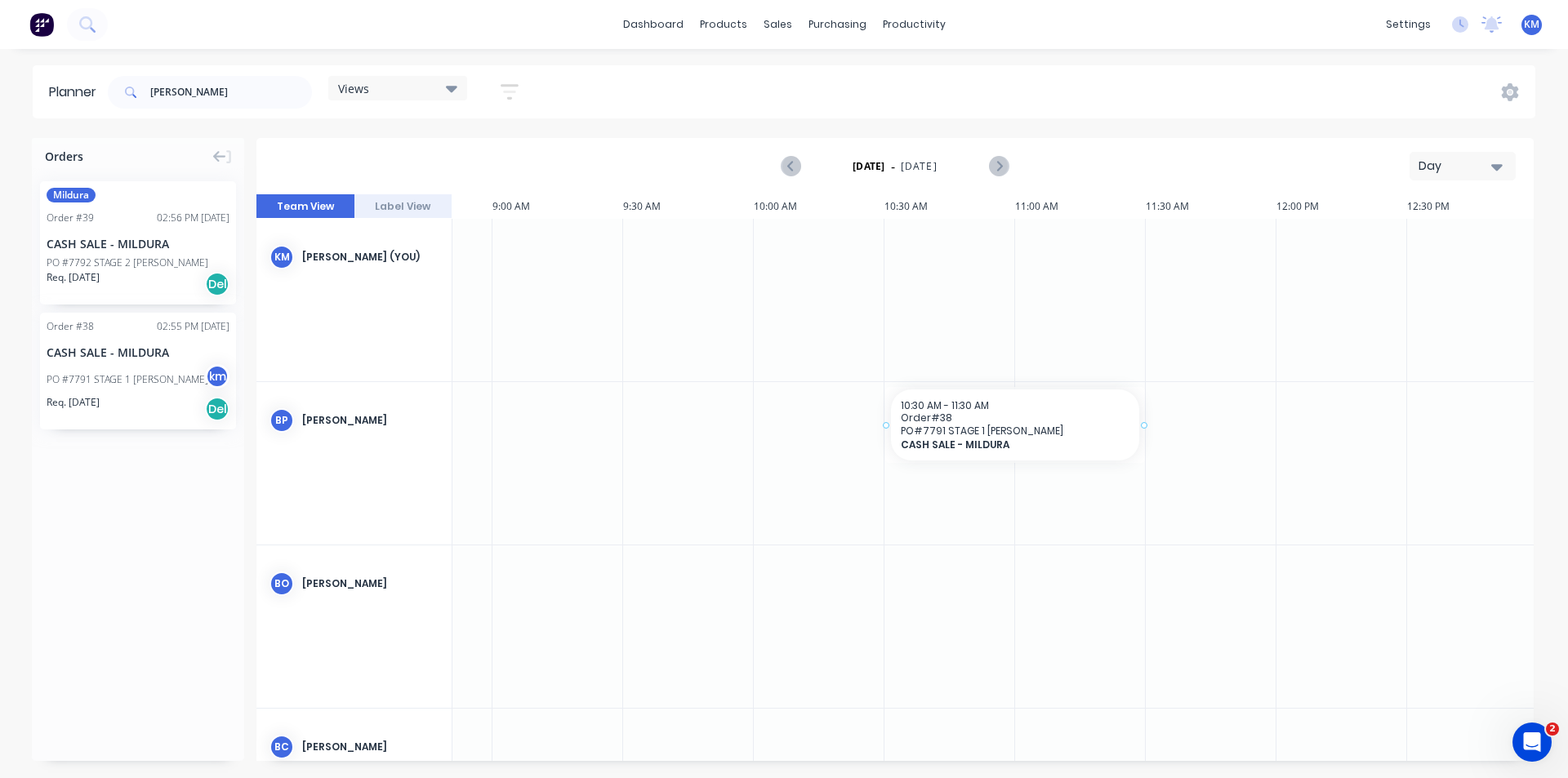
drag, startPoint x: 143, startPoint y: 375, endPoint x: 939, endPoint y: 417, distance: 797.1
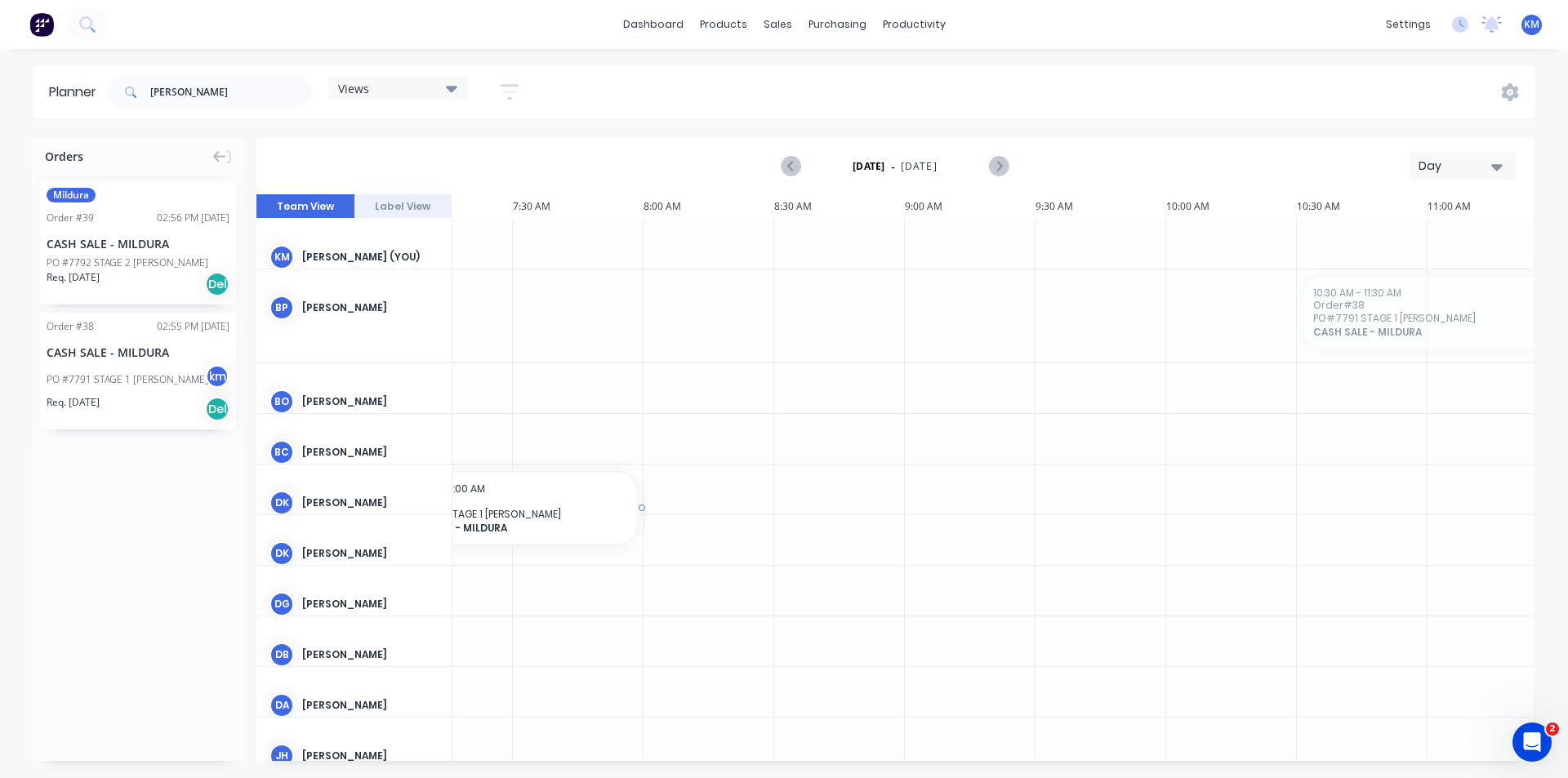
scroll to position [0, 1879]
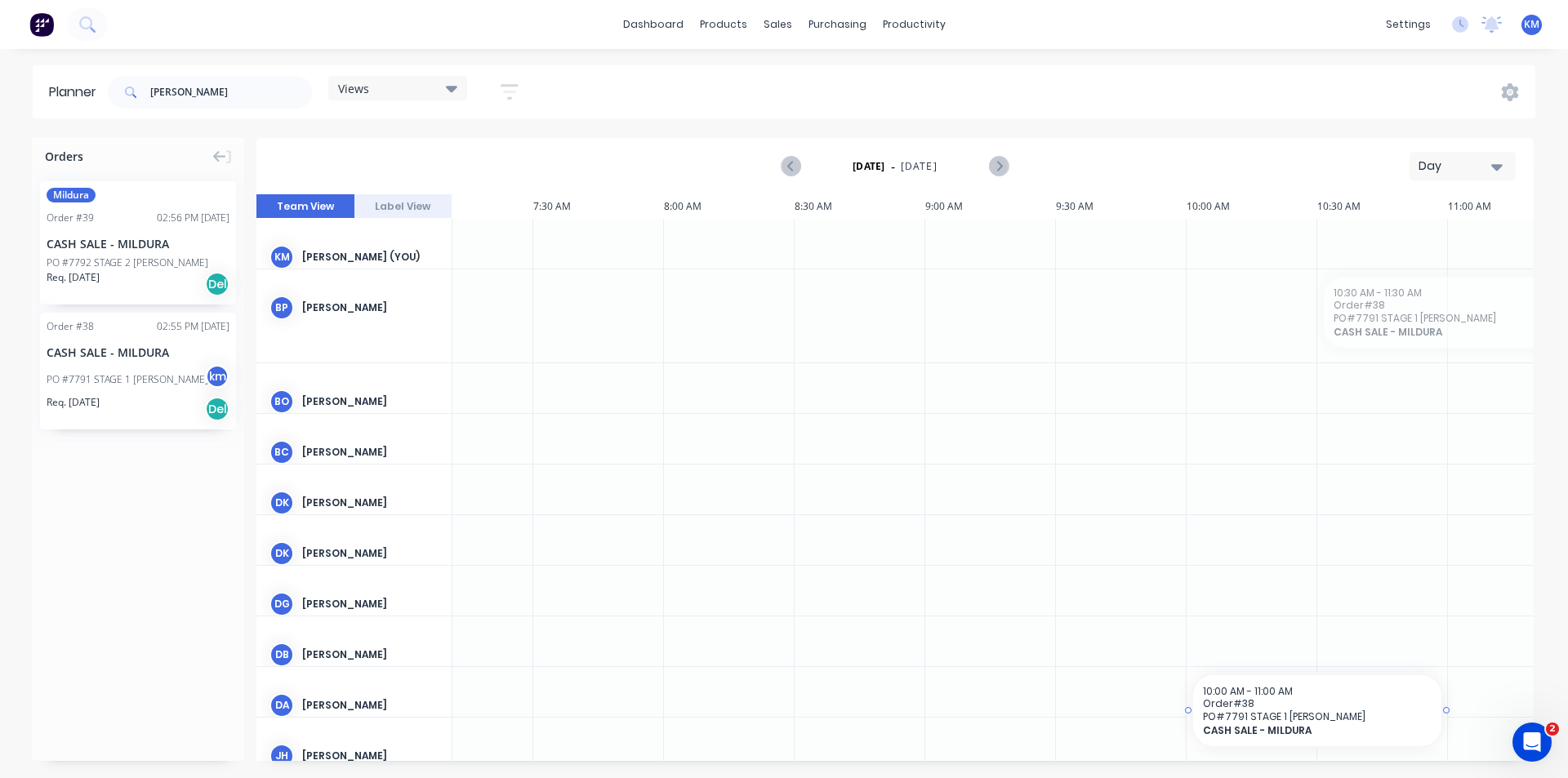
drag, startPoint x: 1220, startPoint y: 315, endPoint x: 1297, endPoint y: 691, distance: 383.8
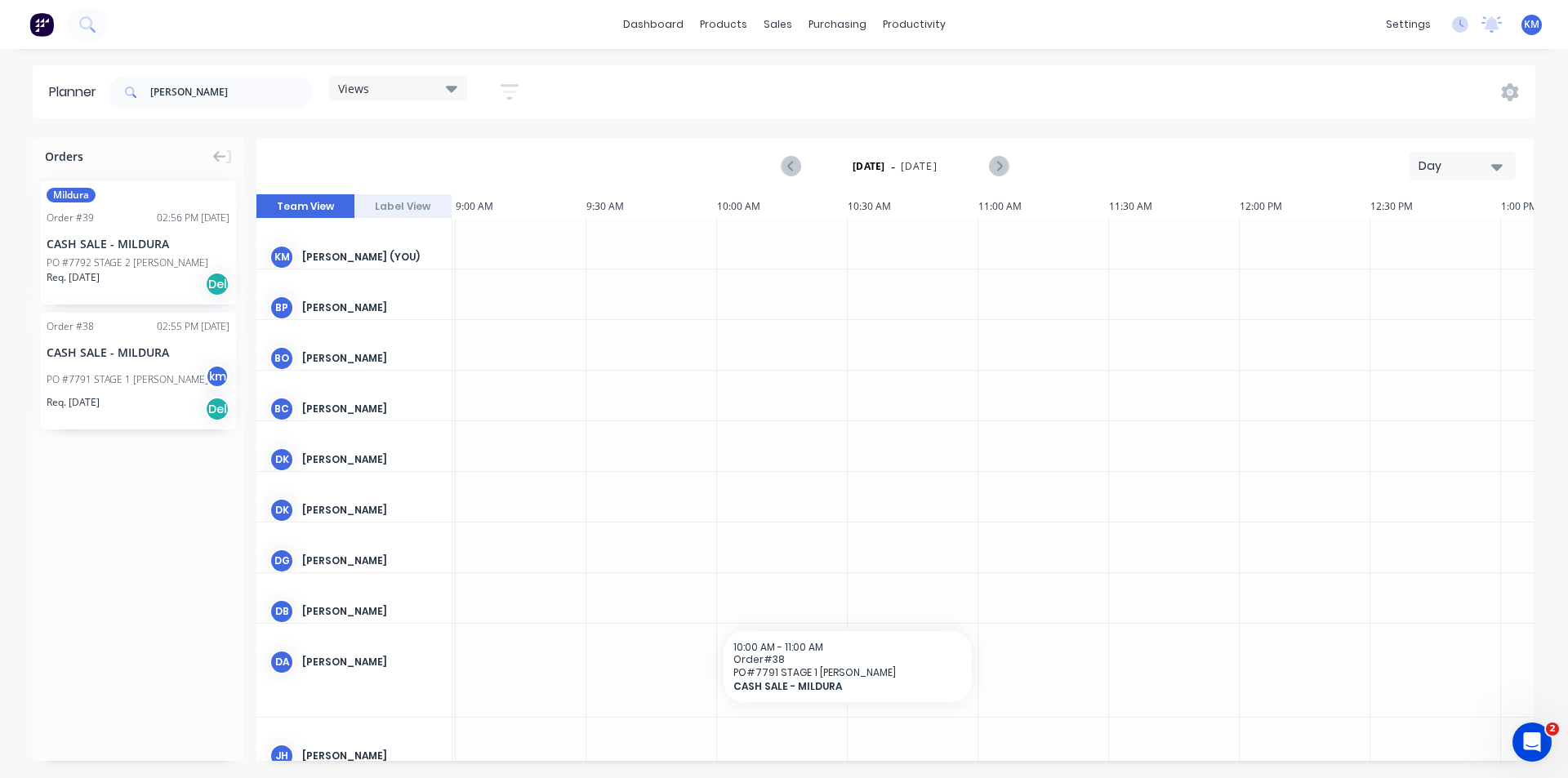
scroll to position [0, 2353]
drag, startPoint x: 859, startPoint y: 661, endPoint x: 1010, endPoint y: 662, distance: 151.0
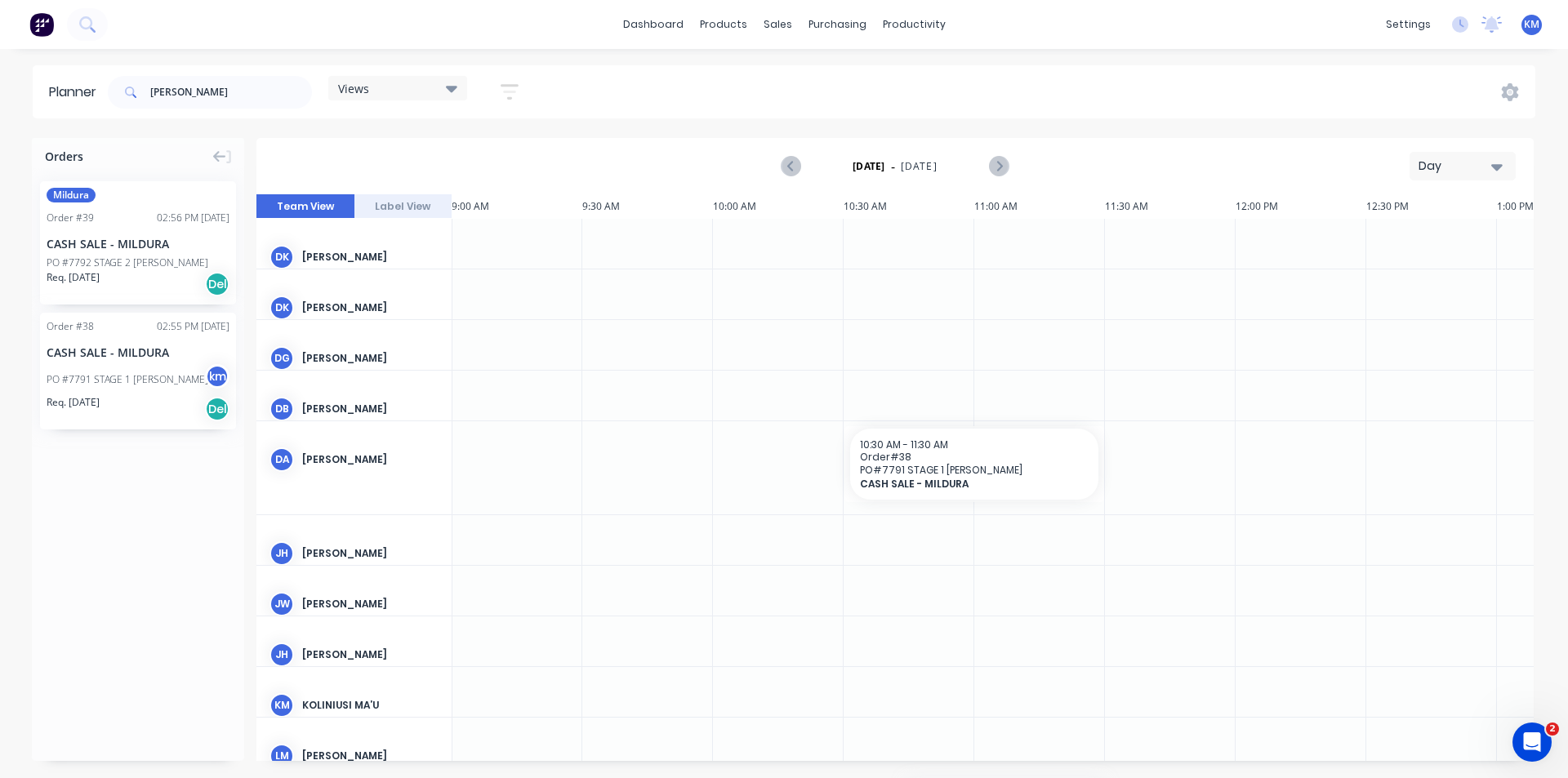
scroll to position [243, 2353]
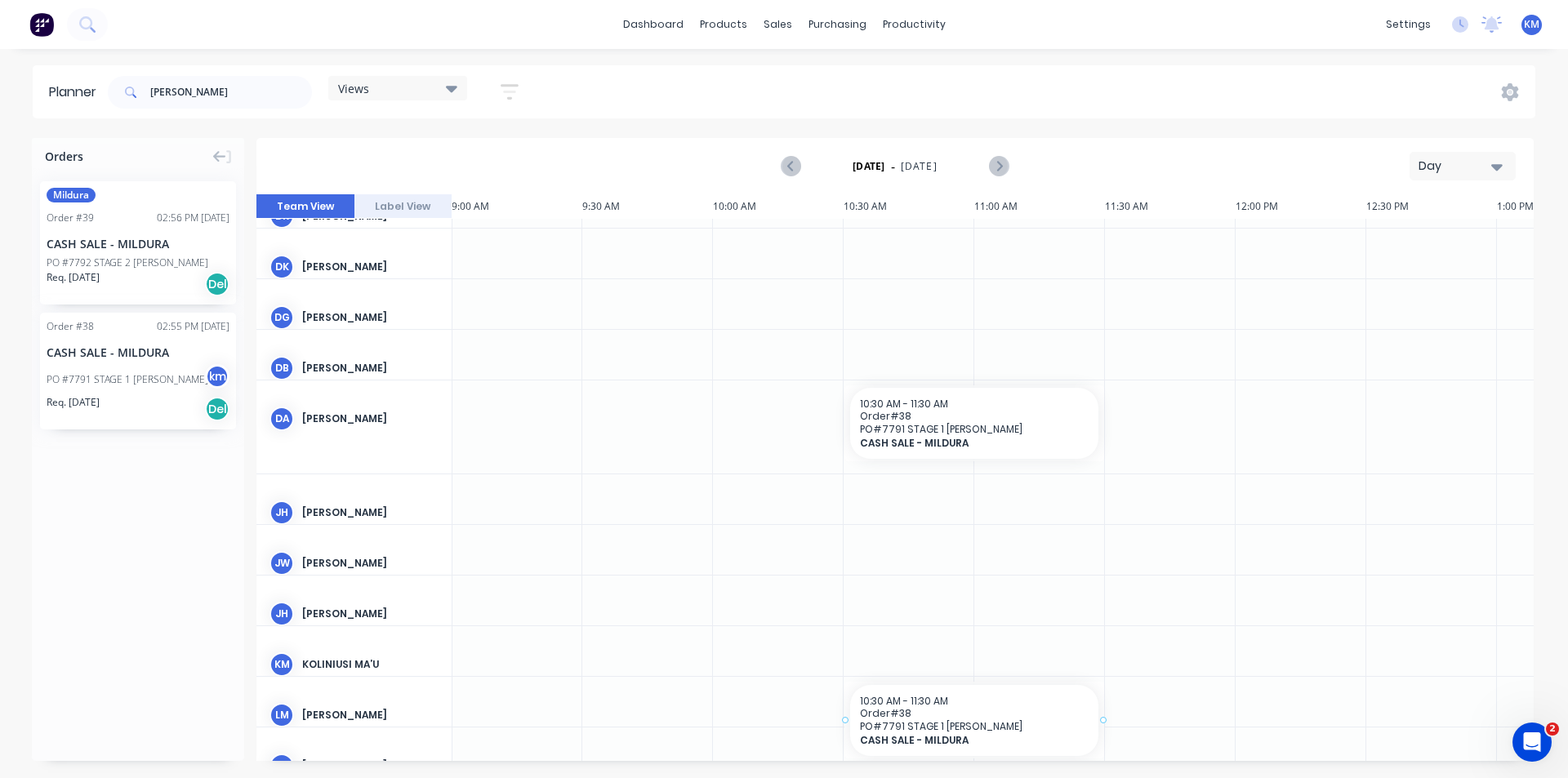
drag, startPoint x: 108, startPoint y: 385, endPoint x: 891, endPoint y: 699, distance: 843.6
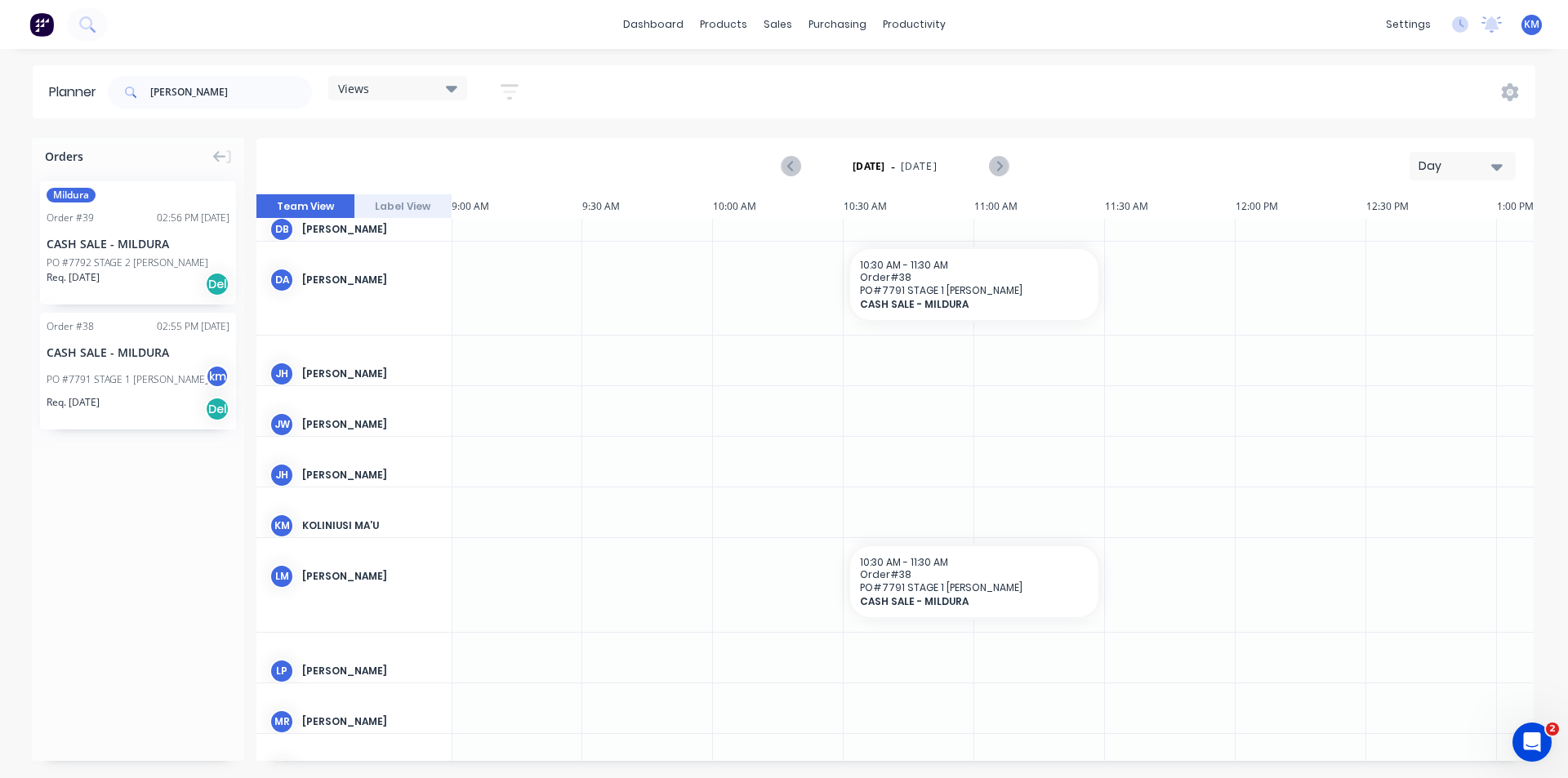
scroll to position [399, 2353]
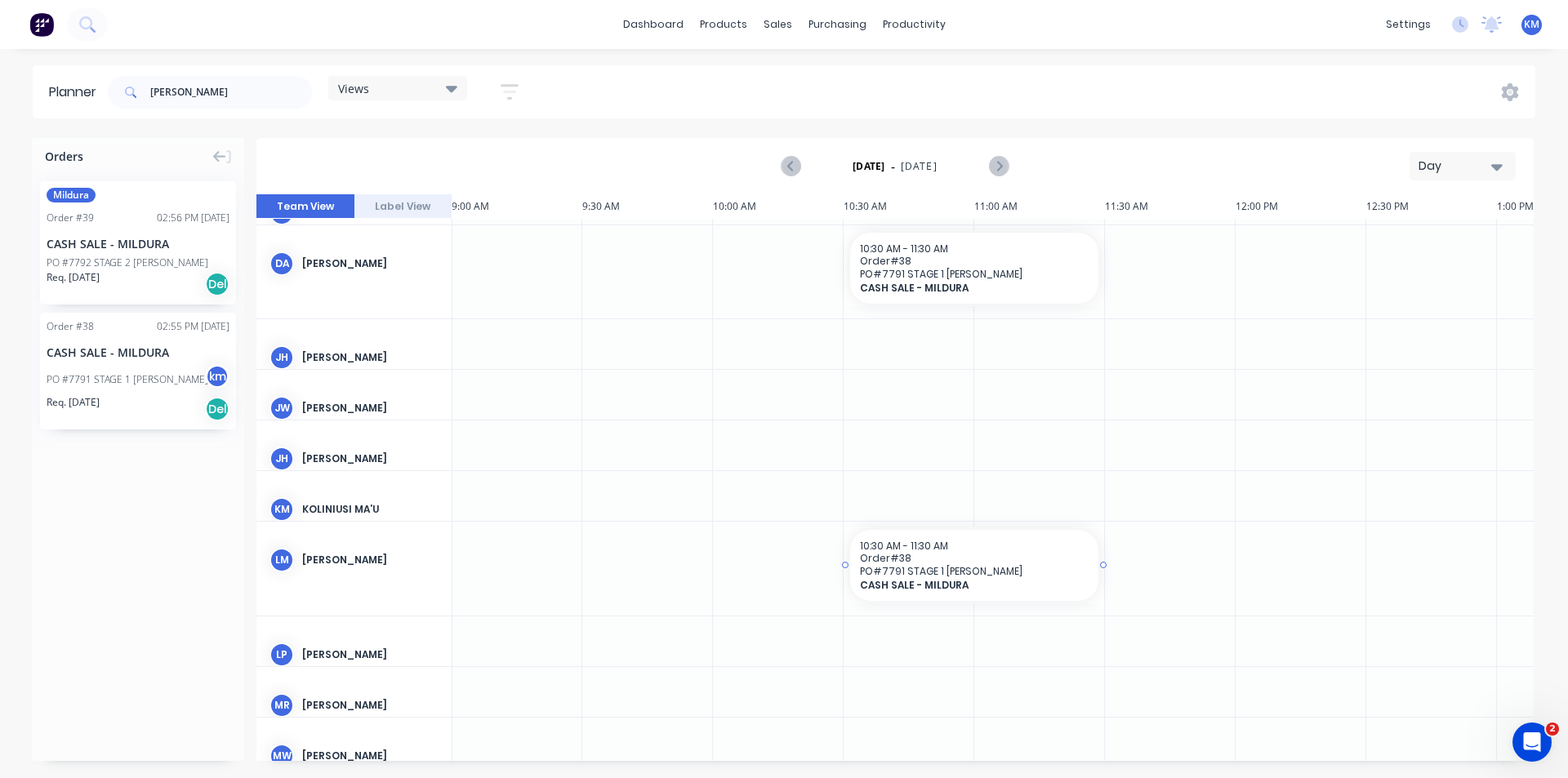
click at [1037, 567] on span "PO # 7791 STAGE 1 [PERSON_NAME]" at bounding box center [975, 571] width 229 height 12
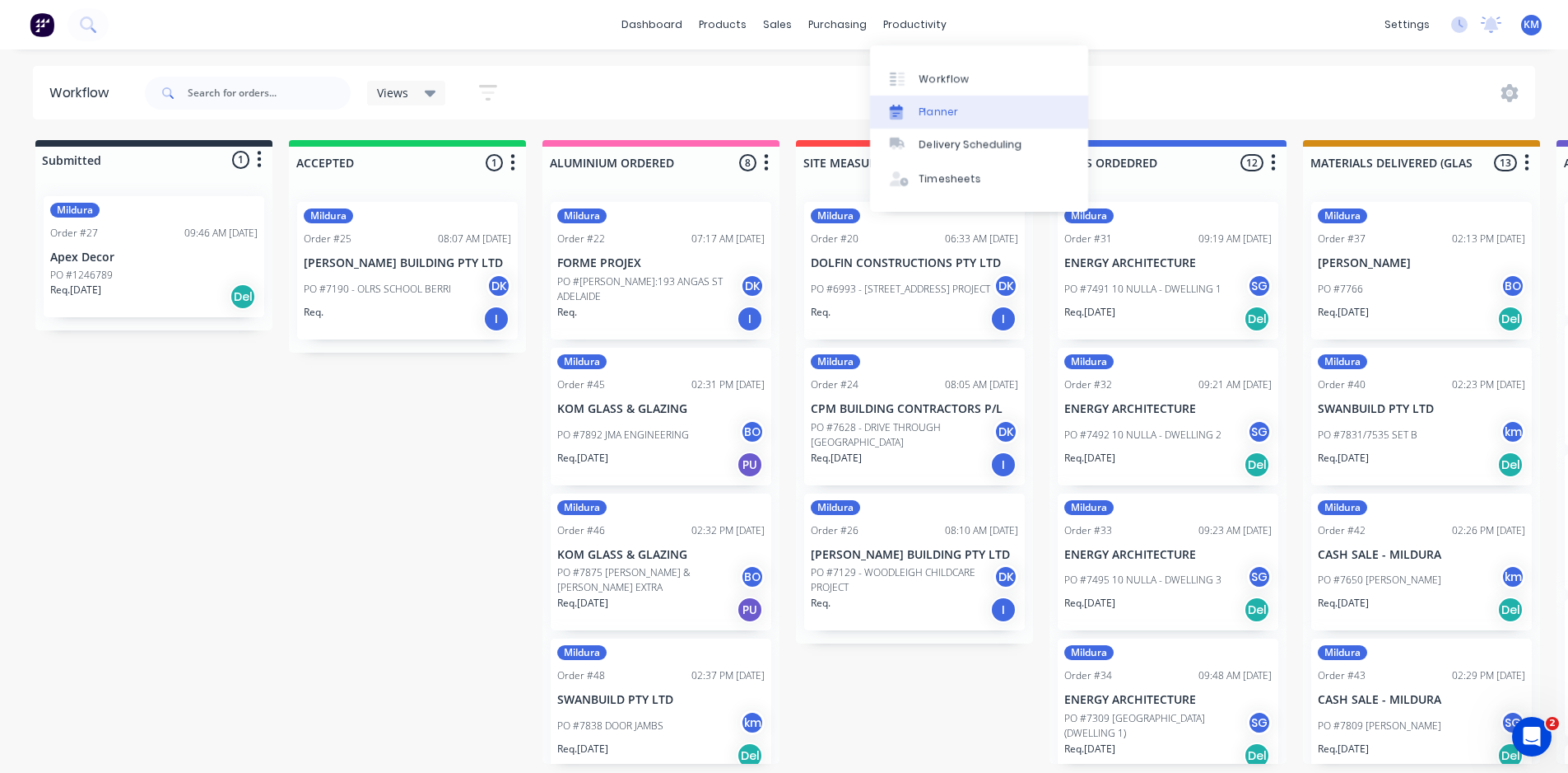
click at [953, 116] on div "Planner" at bounding box center [939, 112] width 39 height 15
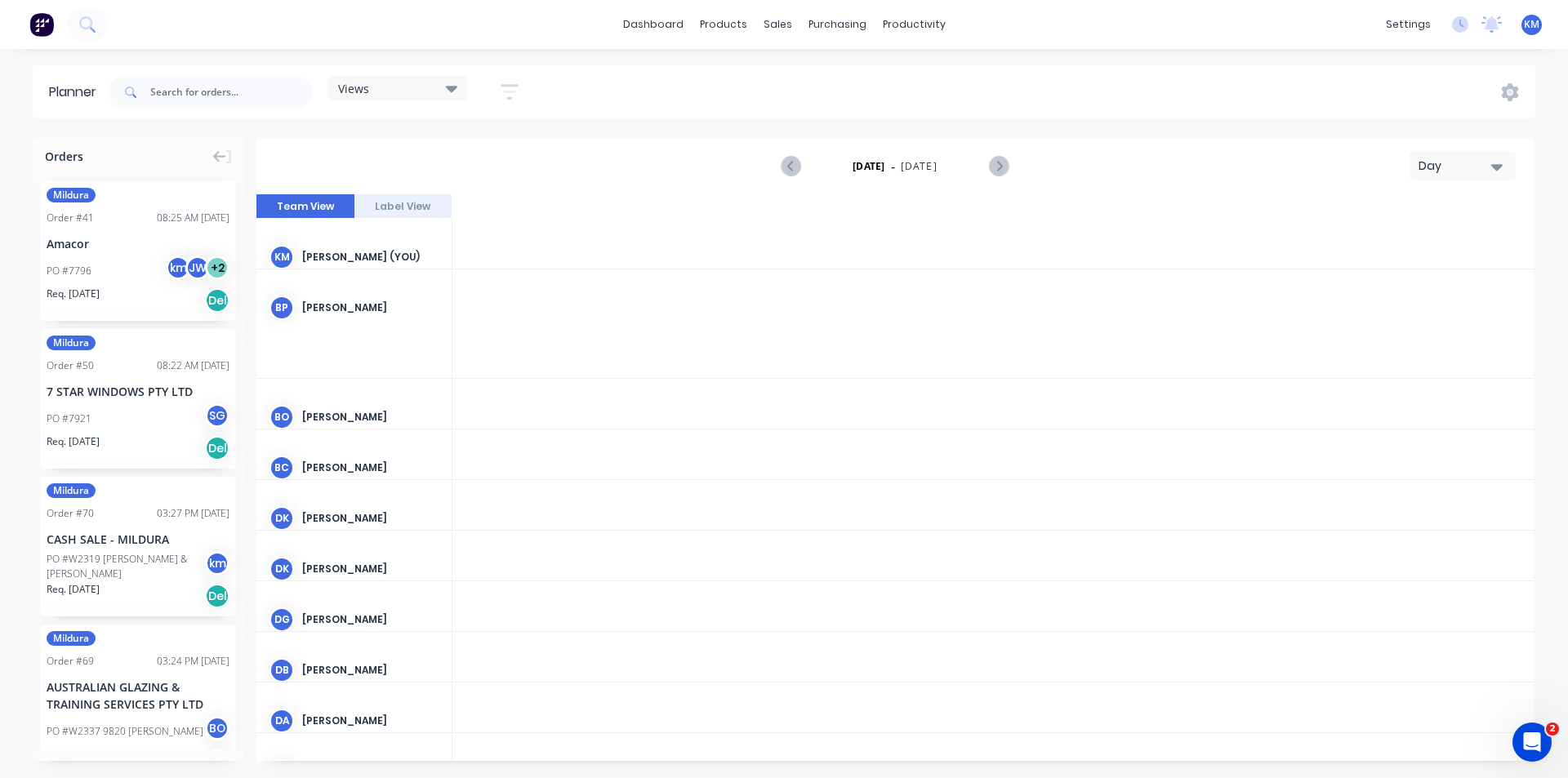
scroll to position [0, 2353]
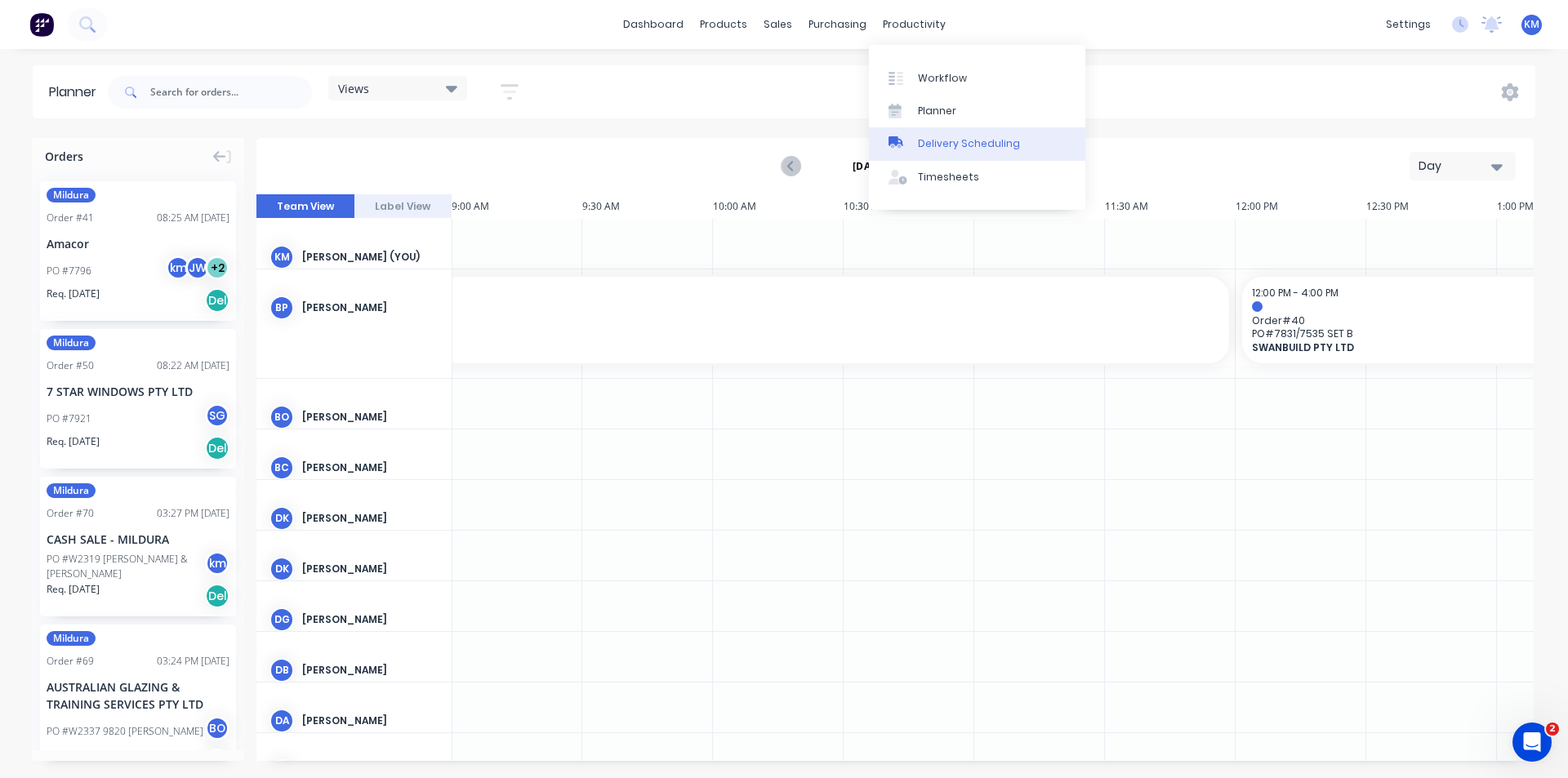
click at [937, 143] on div "Delivery Scheduling" at bounding box center [969, 143] width 102 height 15
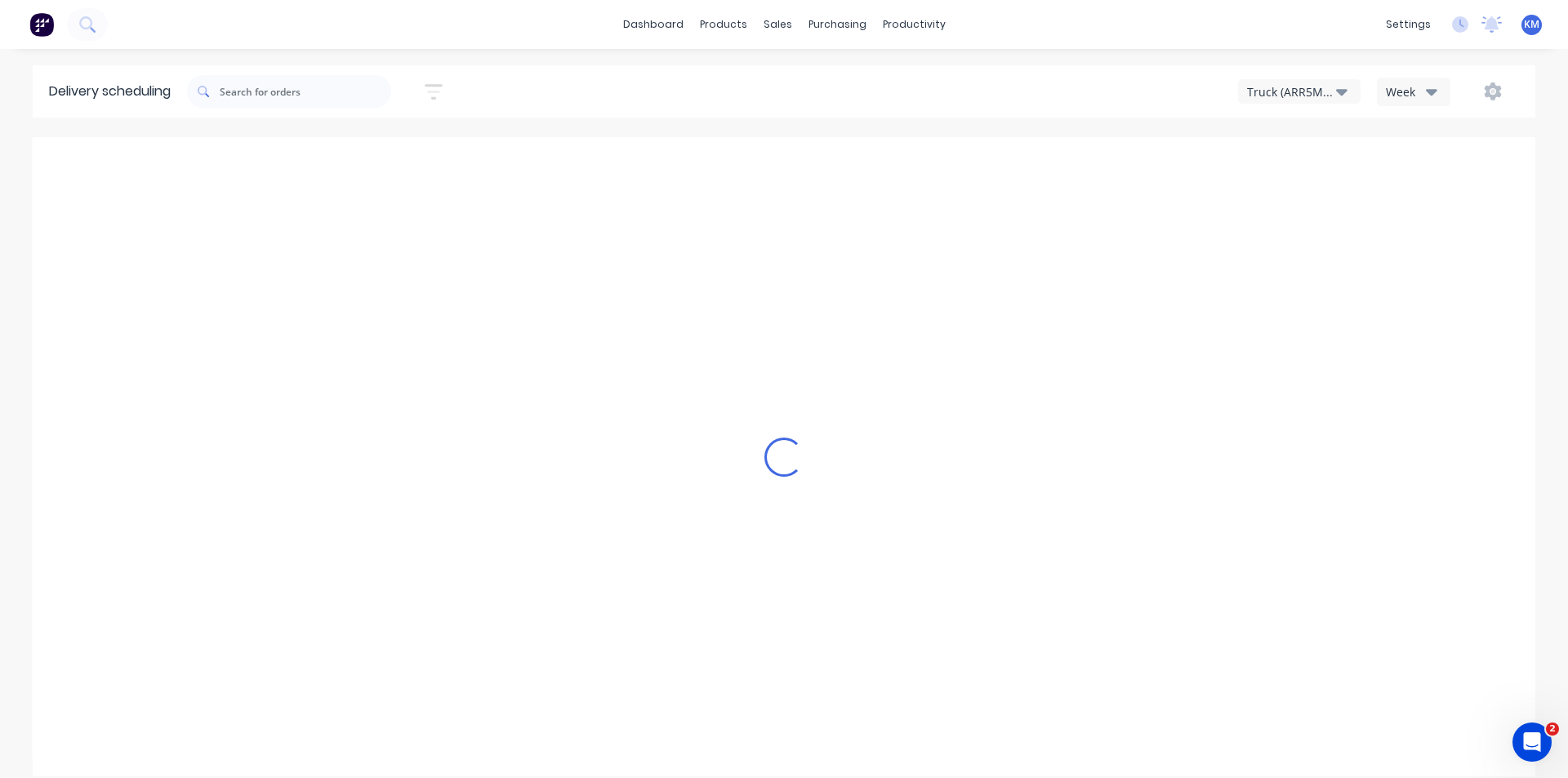
type input "[DATE] - [DATE]"
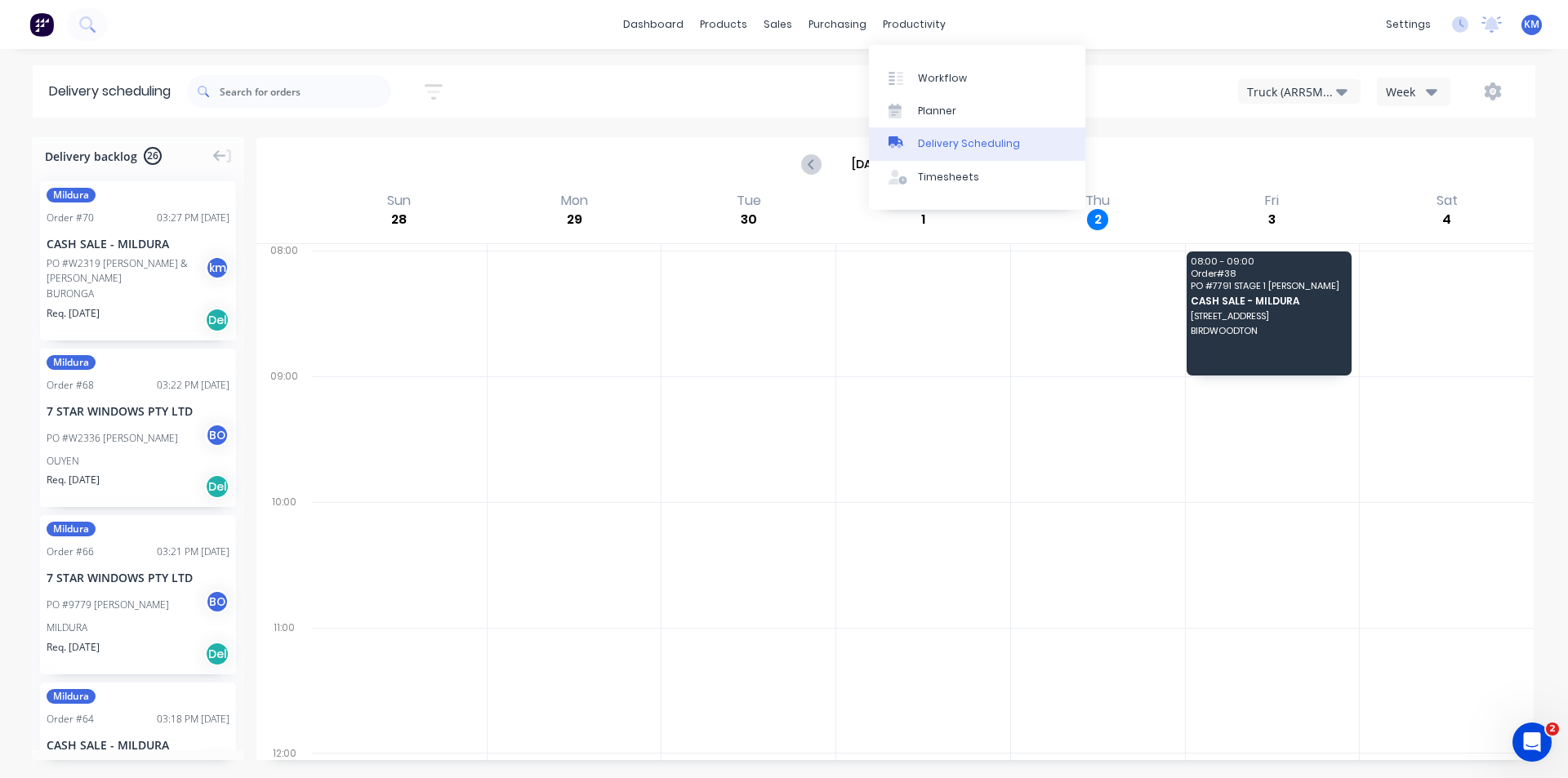
click at [963, 145] on div "Delivery Scheduling" at bounding box center [969, 143] width 102 height 15
click at [978, 140] on div "Delivery Scheduling" at bounding box center [969, 143] width 102 height 15
click at [963, 103] on link "Planner" at bounding box center [977, 111] width 216 height 33
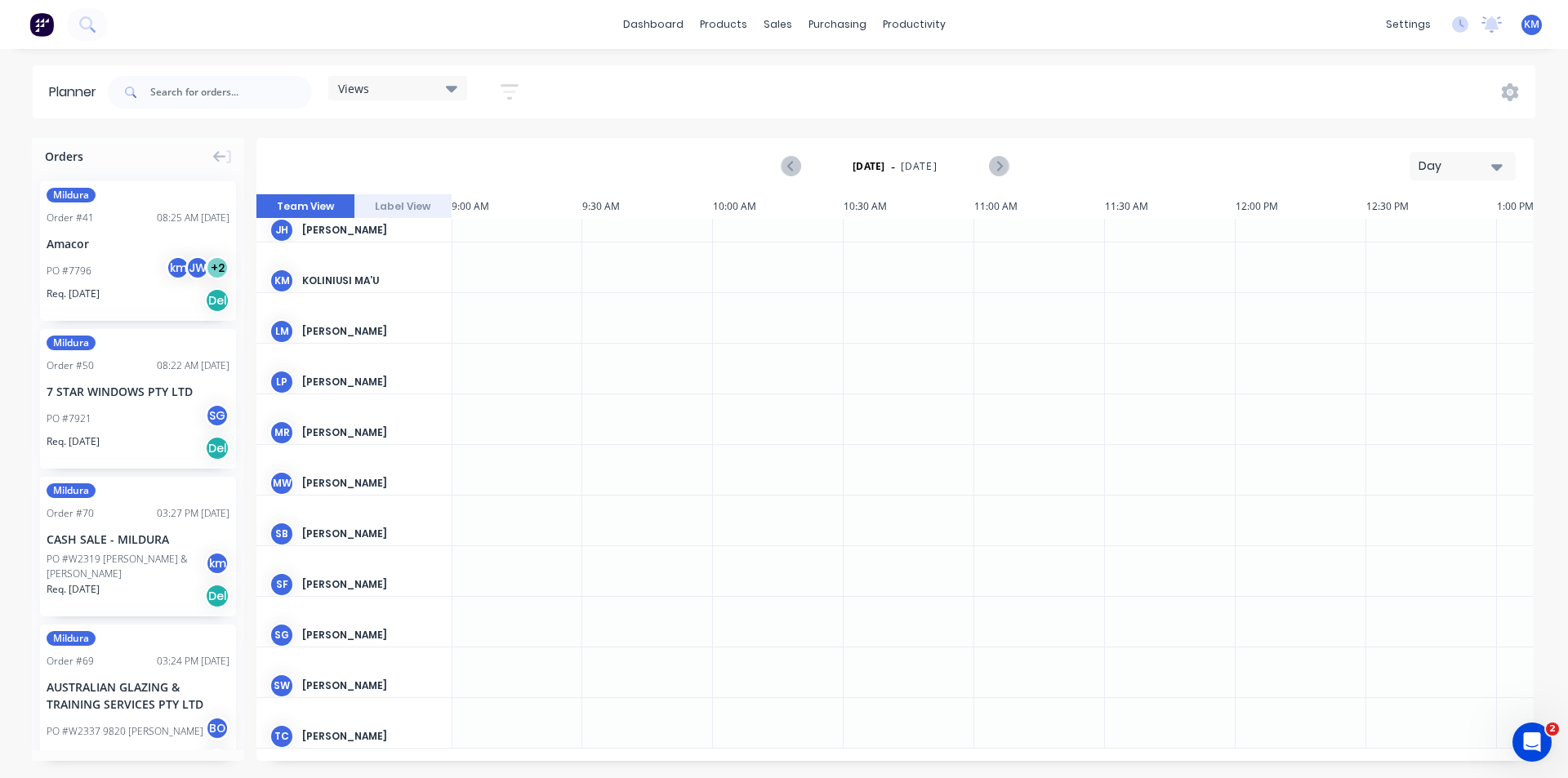
scroll to position [0, 2353]
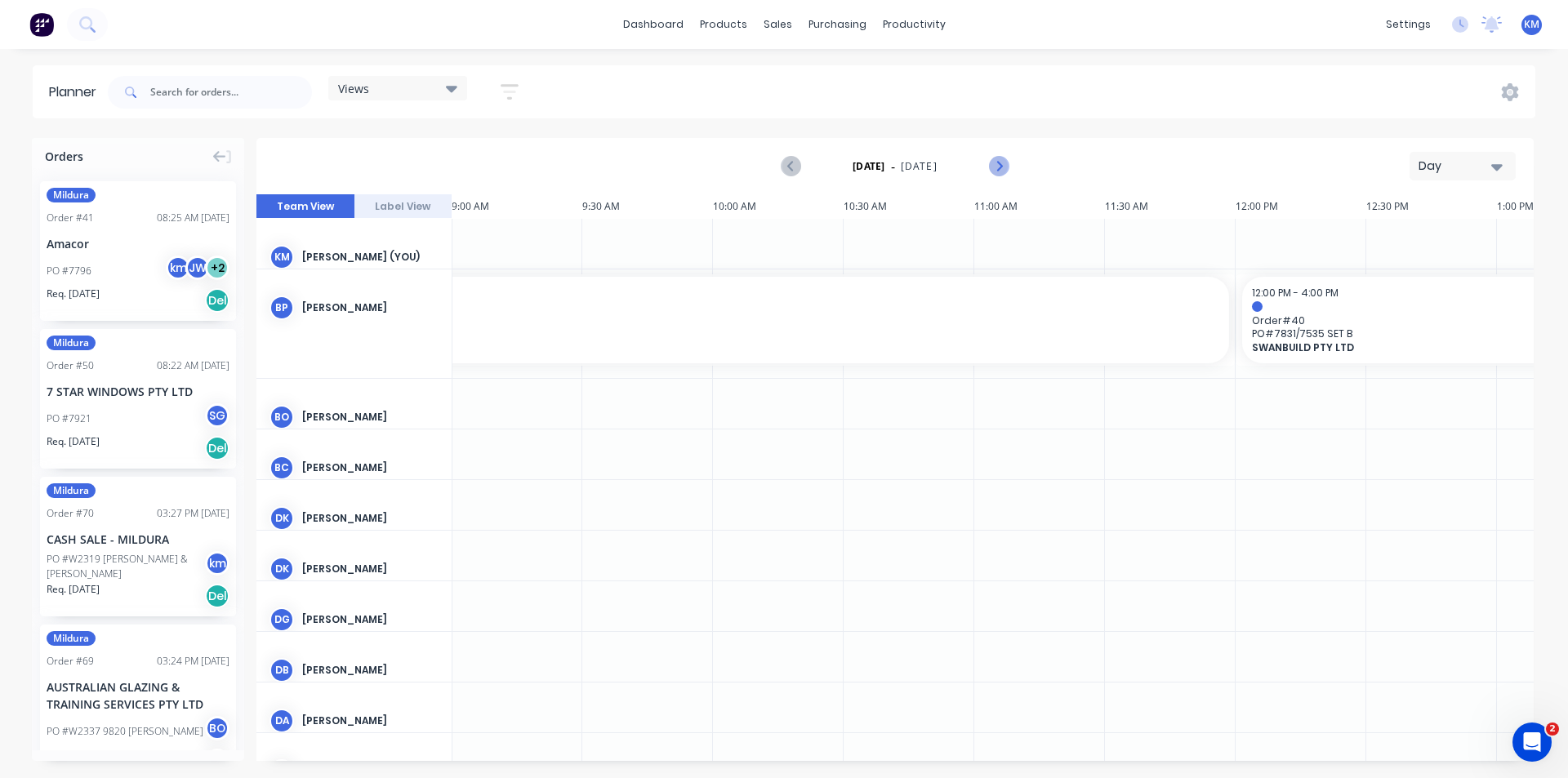
click at [1003, 160] on icon "Next page" at bounding box center [998, 167] width 20 height 20
